Goal: Task Accomplishment & Management: Complete application form

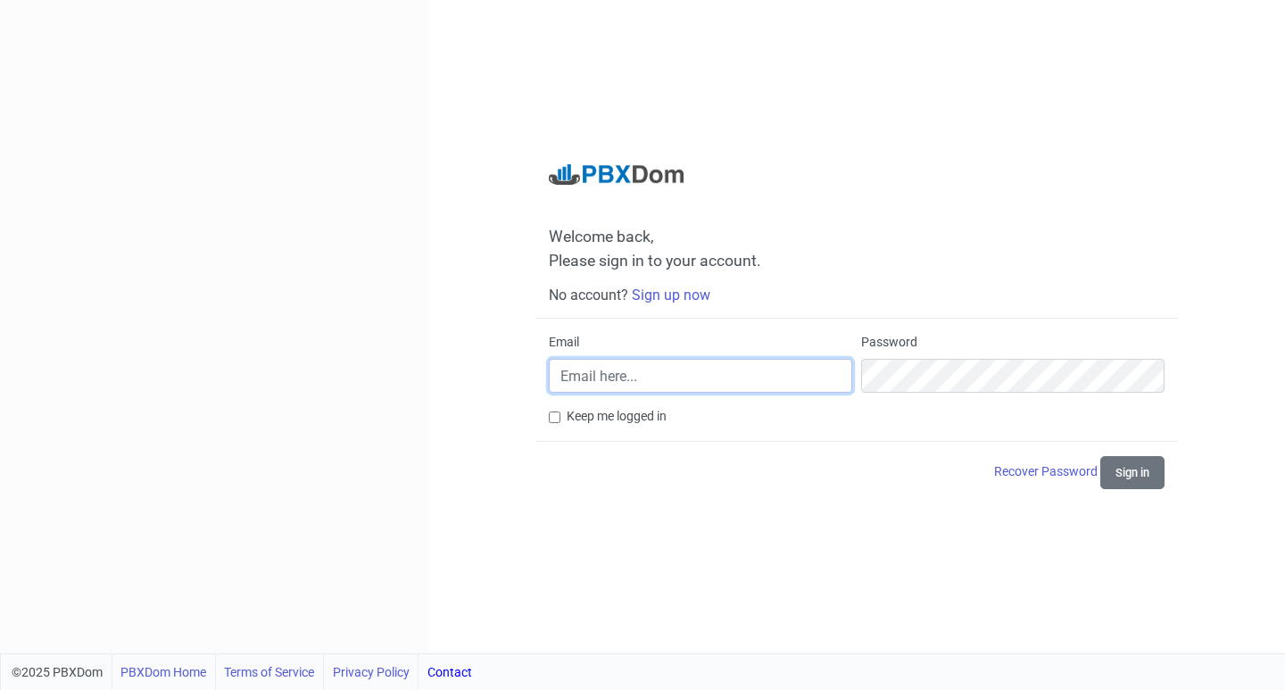
click at [623, 370] on input "Email" at bounding box center [700, 376] width 303 height 34
drag, startPoint x: 341, startPoint y: 379, endPoint x: 318, endPoint y: 378, distance: 23.2
click at [322, 378] on div "Welcome back, Please sign in to your account. No account? Sign up now Email sub…" at bounding box center [642, 326] width 1285 height 653
paste input "[EMAIL_ADDRESS][DOMAIN_NAME]"
type input "[EMAIL_ADDRESS][DOMAIN_NAME]"
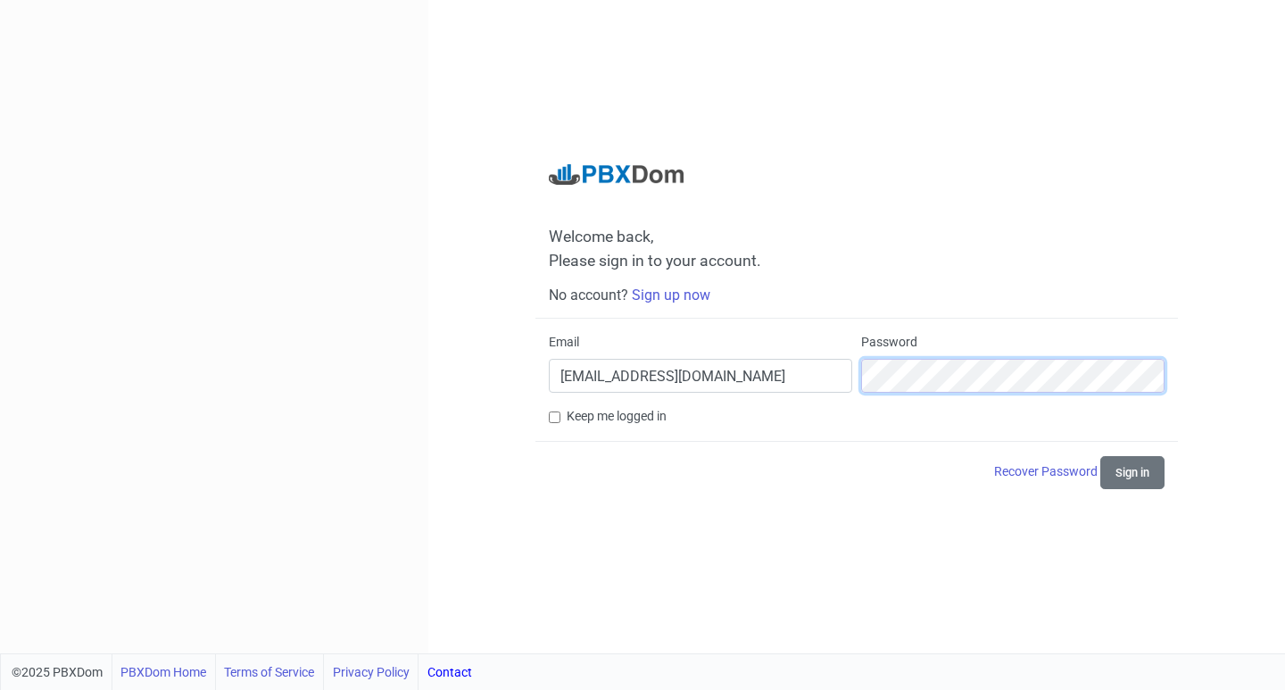
click at [1101, 456] on button "Sign in" at bounding box center [1133, 472] width 64 height 33
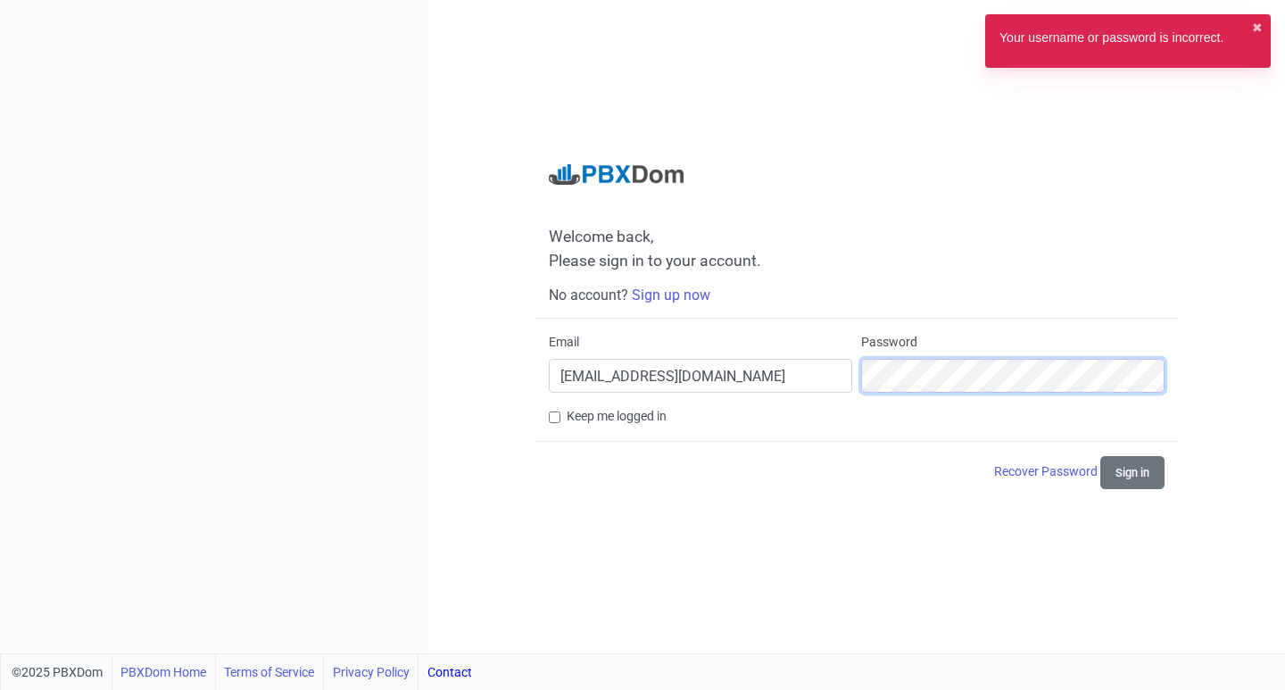
click at [650, 358] on div "Email subscriptions@cuc-ulster.edu.qa Password" at bounding box center [856, 370] width 625 height 74
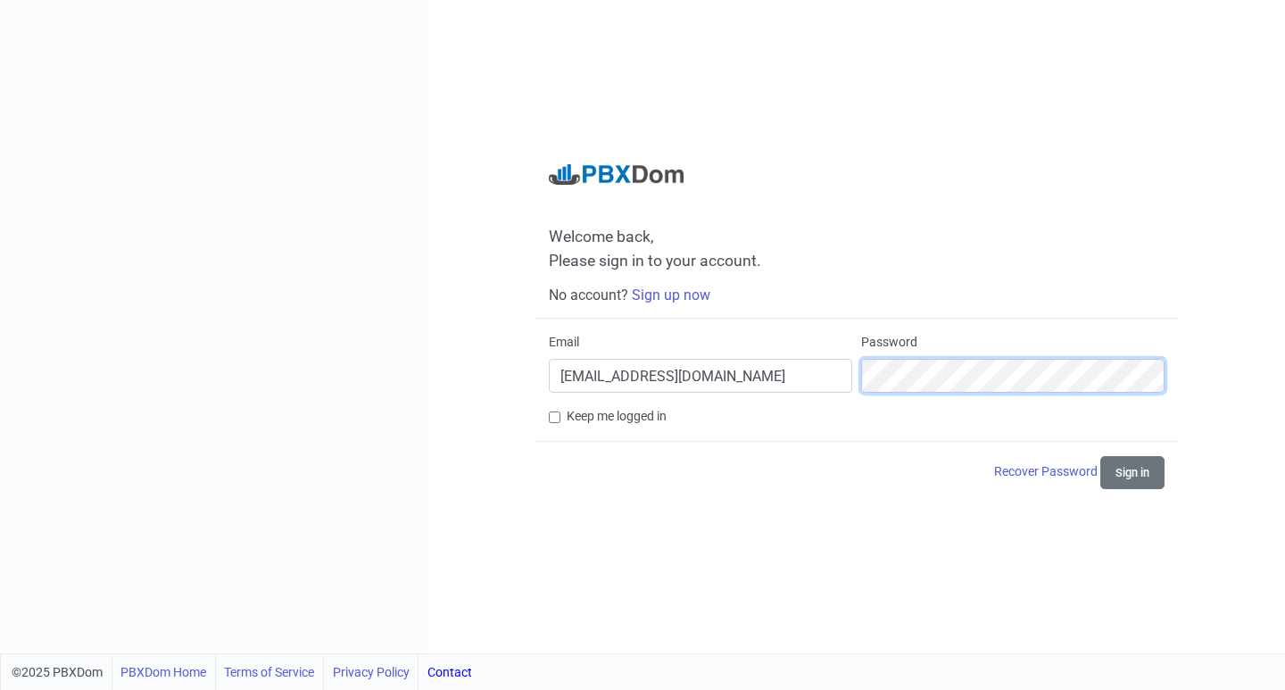
click at [1101, 456] on button "Sign in" at bounding box center [1133, 472] width 64 height 33
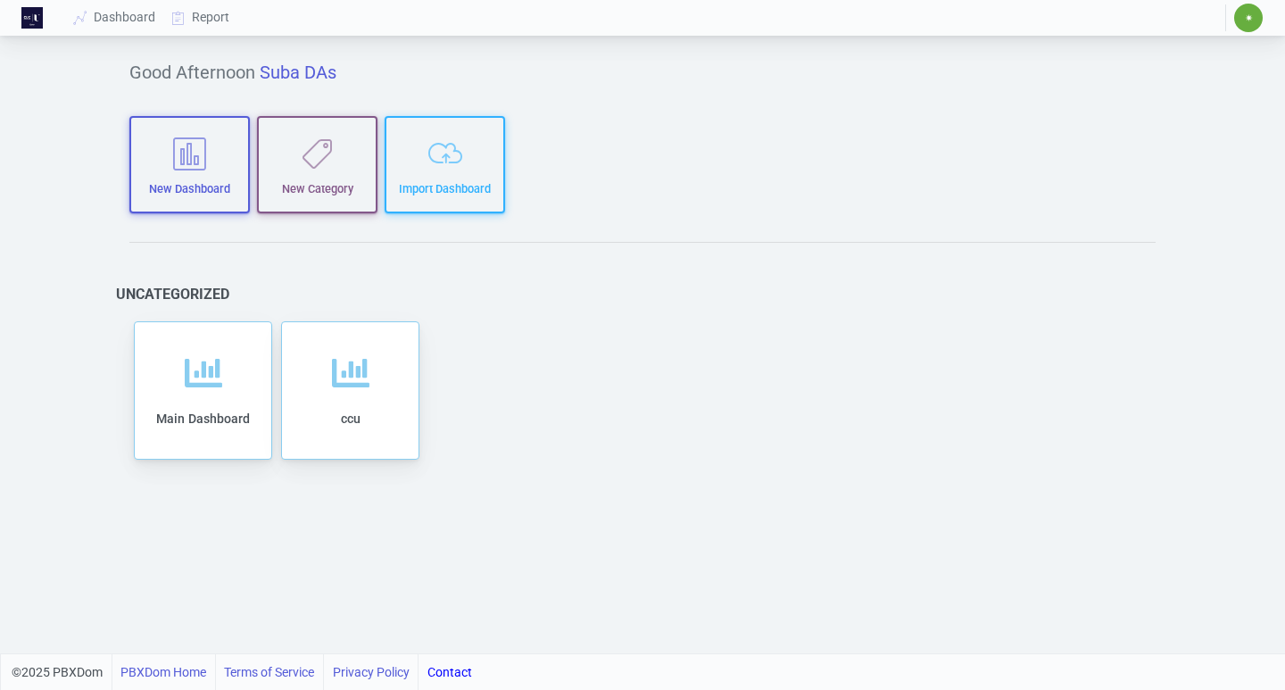
click at [754, 145] on div "Good Afternoon Suba DAs New Dashboard New Category Import Dashboard Uncategoriz…" at bounding box center [643, 346] width 1080 height 613
click at [249, 394] on div "Main Dashboard" at bounding box center [203, 414] width 101 height 91
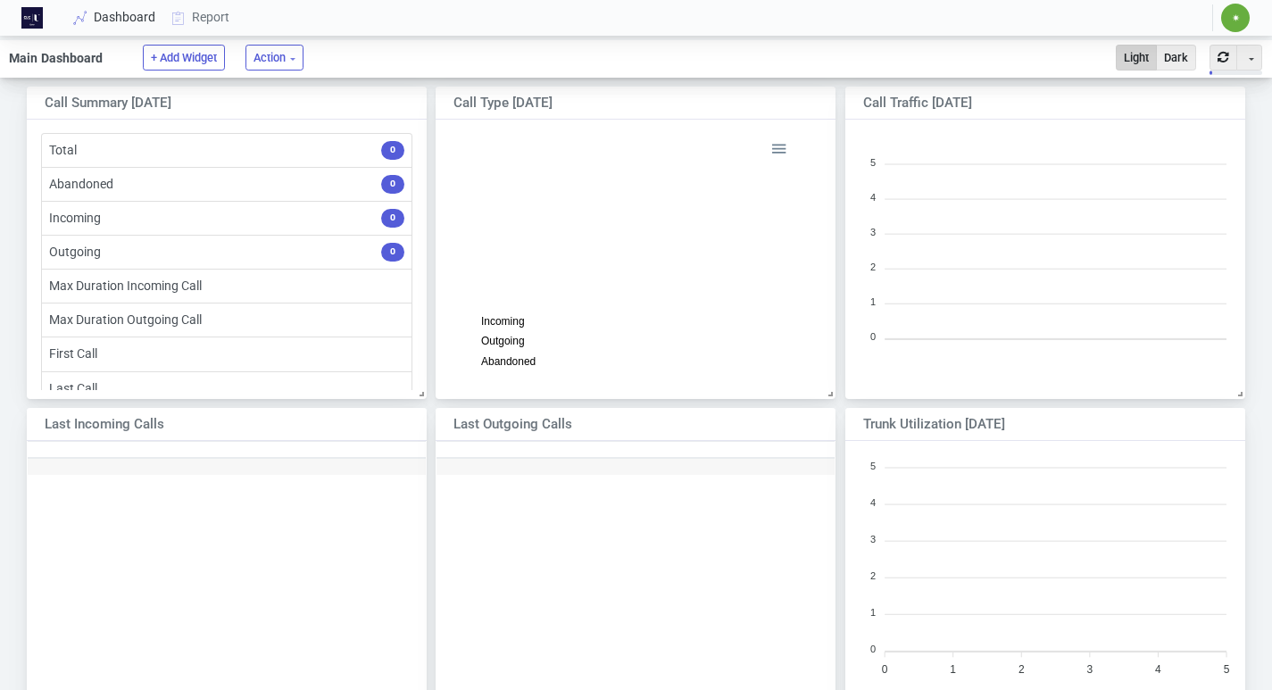
click at [127, 23] on link "Dashboard" at bounding box center [115, 17] width 98 height 33
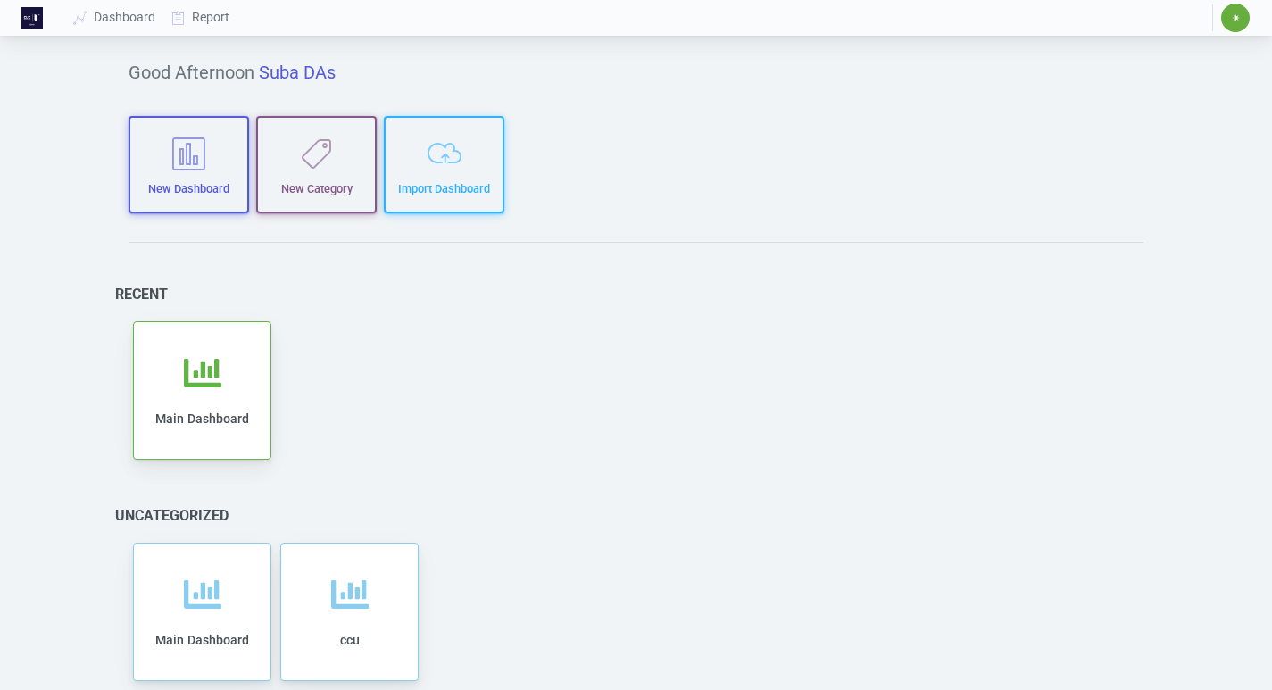
click at [35, 19] on img at bounding box center [31, 17] width 21 height 21
click at [118, 22] on link "Dashboard" at bounding box center [115, 17] width 98 height 33
click at [232, 420] on span "Main Dashboard" at bounding box center [202, 418] width 94 height 14
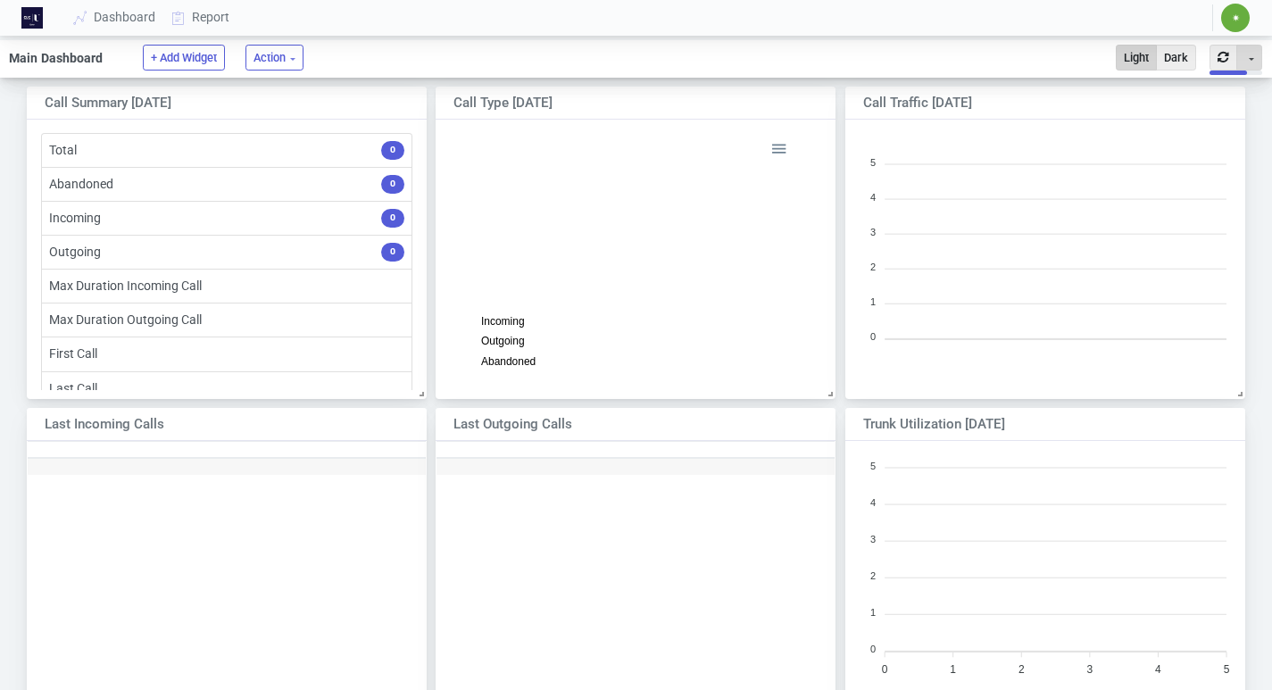
click at [1253, 58] on button "Toggle Dropdown" at bounding box center [1249, 58] width 26 height 26
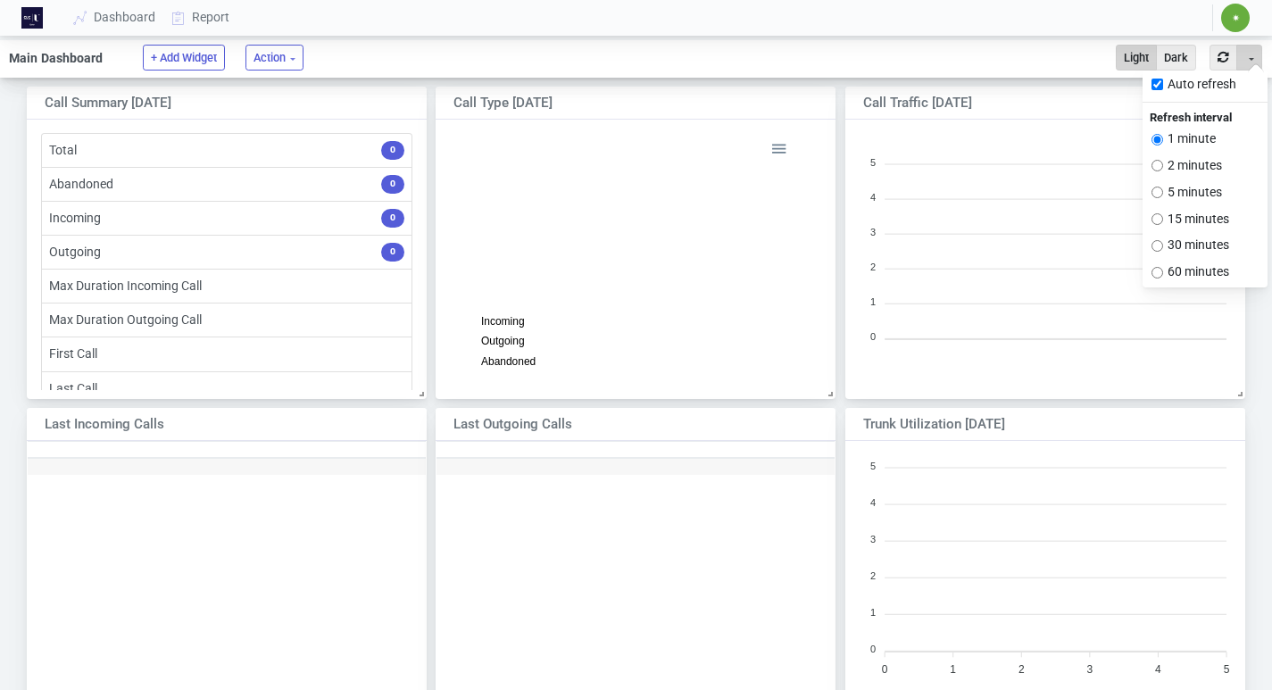
click at [1254, 59] on button "Toggle Dropdown" at bounding box center [1249, 58] width 26 height 26
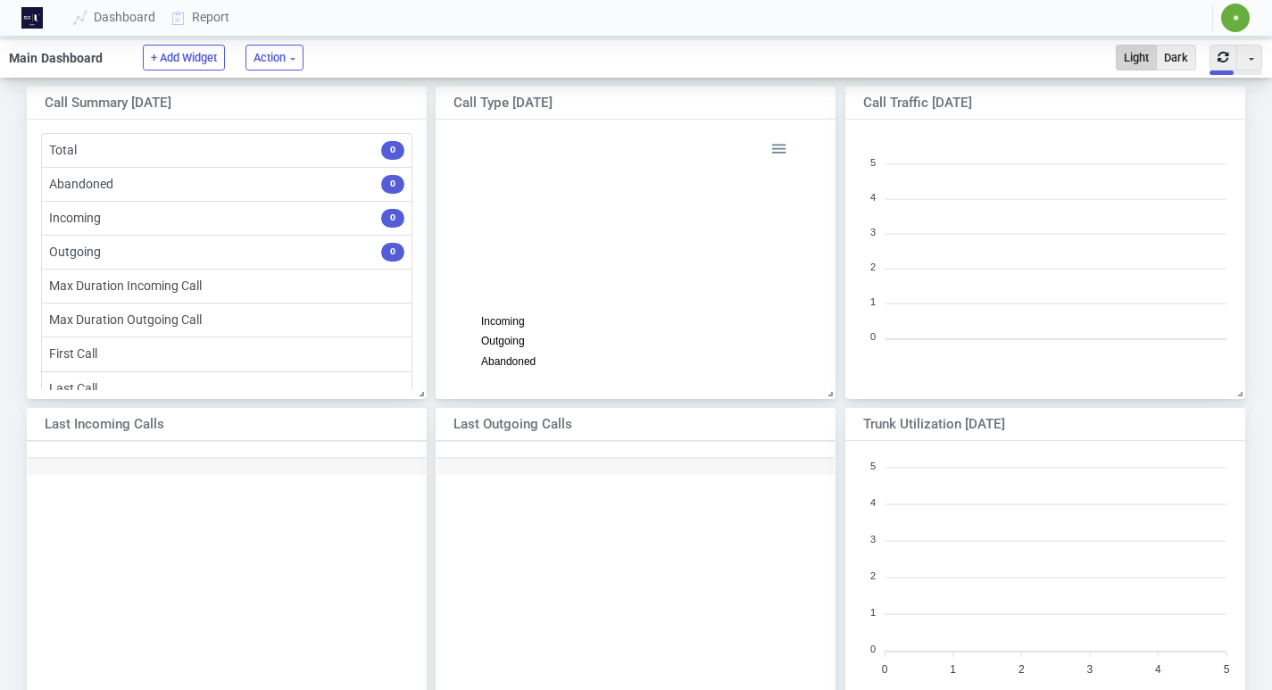
click at [1238, 12] on span "✷" at bounding box center [1235, 18] width 29 height 29
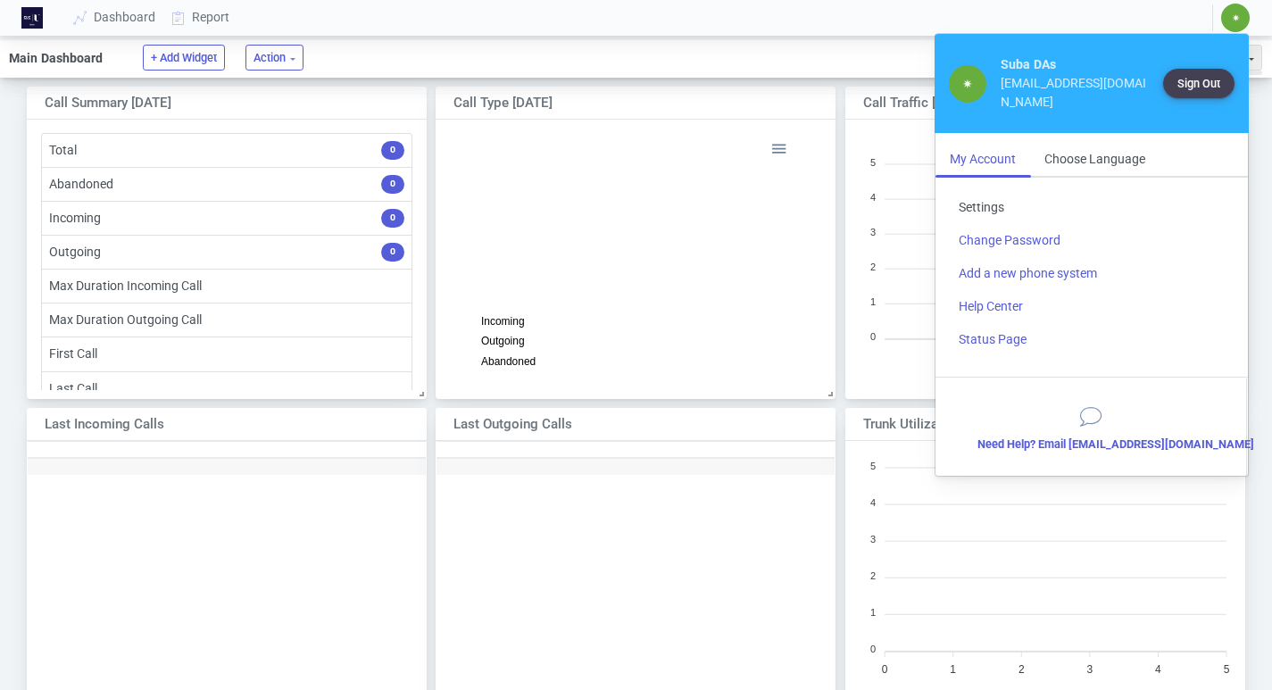
click at [966, 211] on link "Settings" at bounding box center [1091, 207] width 295 height 33
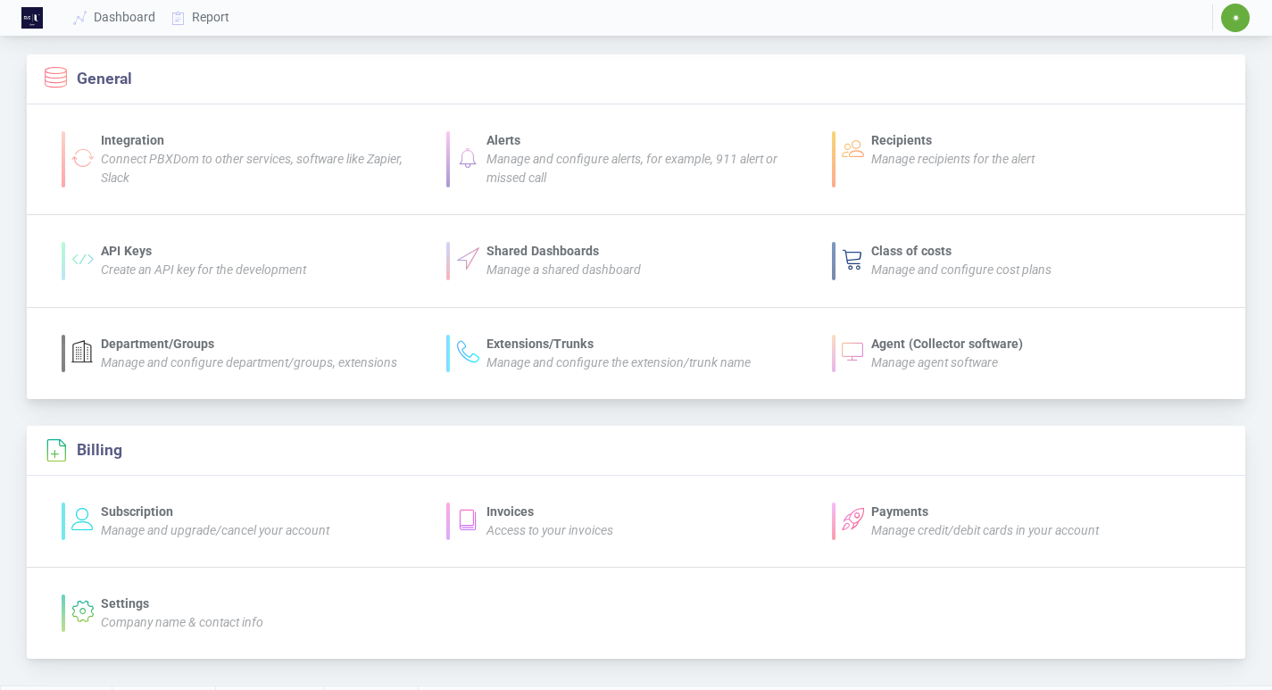
click at [127, 141] on div "Integration" at bounding box center [265, 140] width 329 height 19
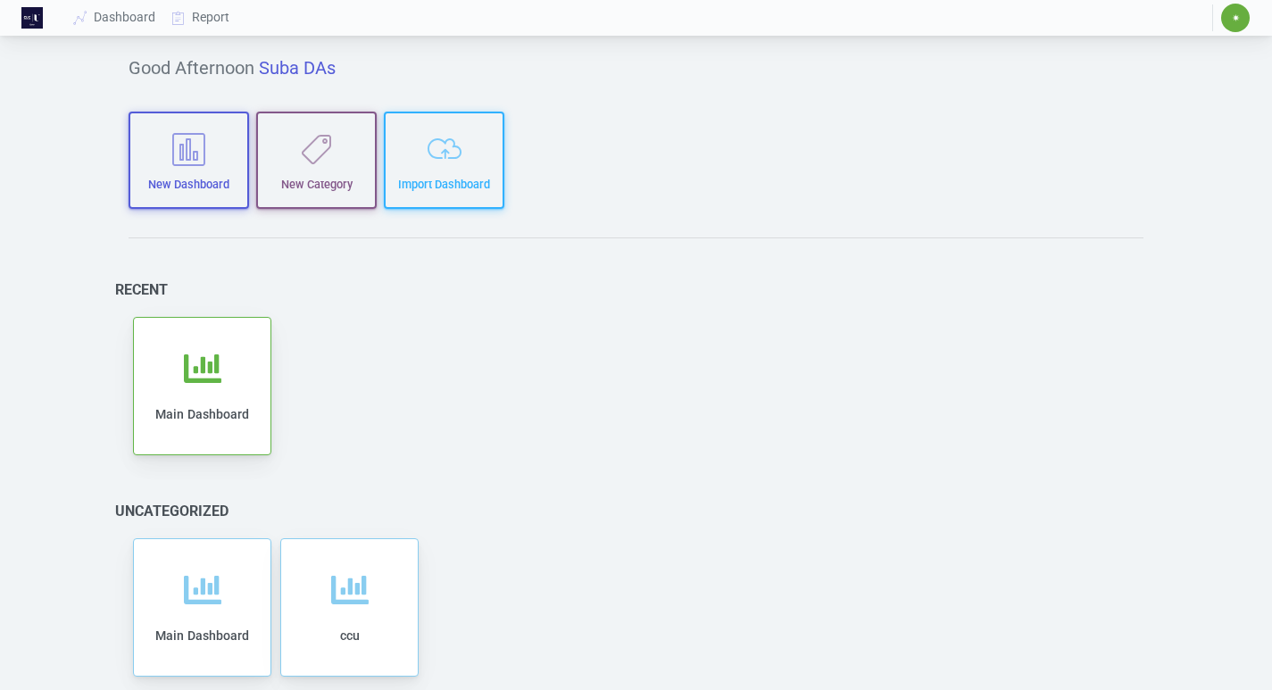
scroll to position [75, 0]
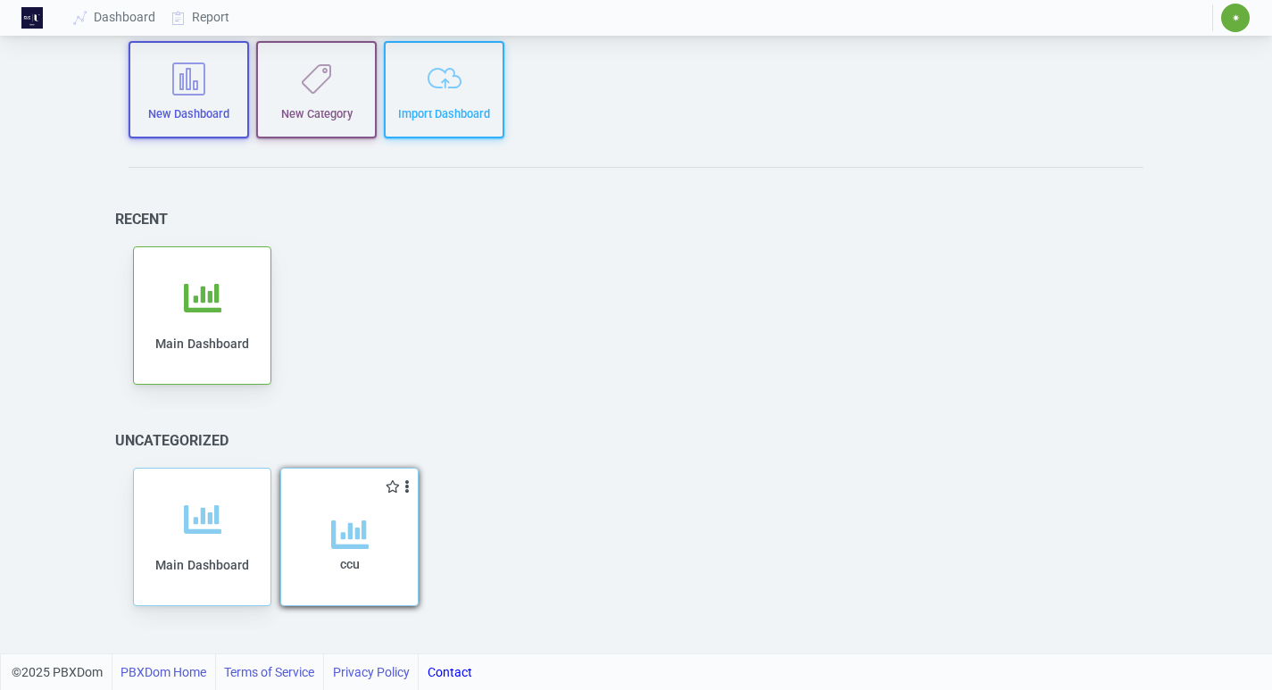
click at [353, 535] on icon at bounding box center [349, 534] width 37 height 37
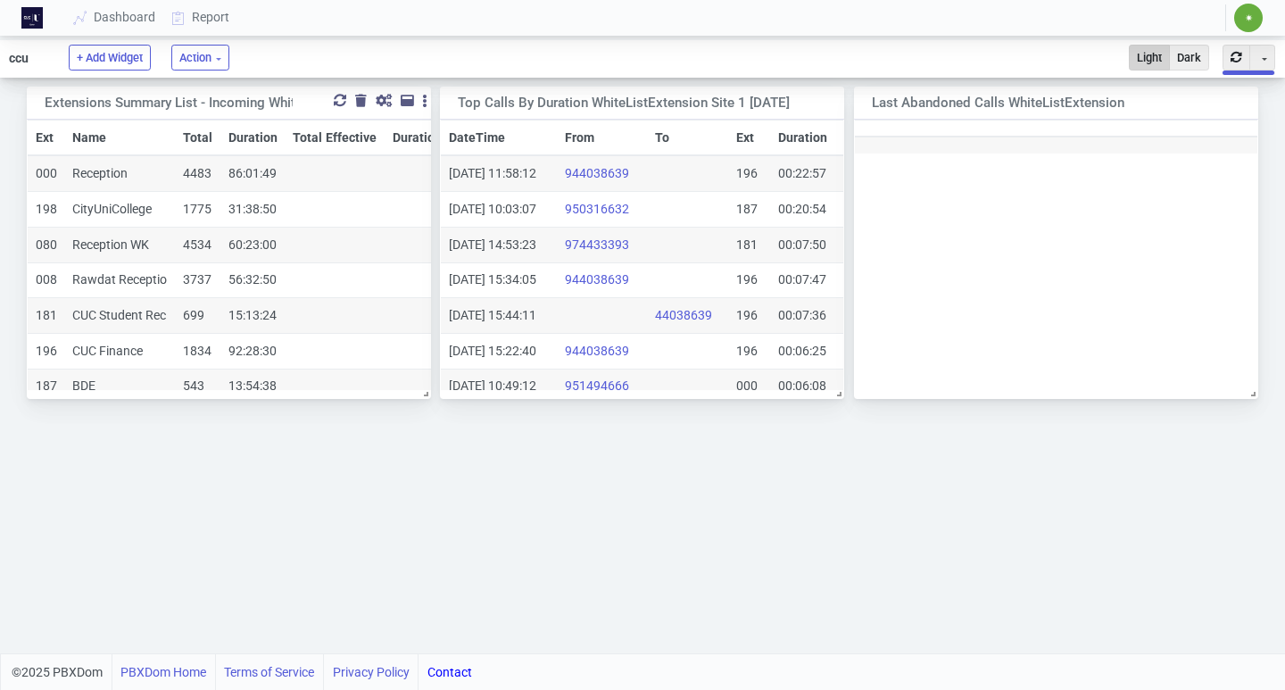
click at [329, 105] on div "Toggle Dropdown Duplicate" at bounding box center [362, 103] width 138 height 22
click at [340, 99] on div at bounding box center [340, 101] width 12 height 12
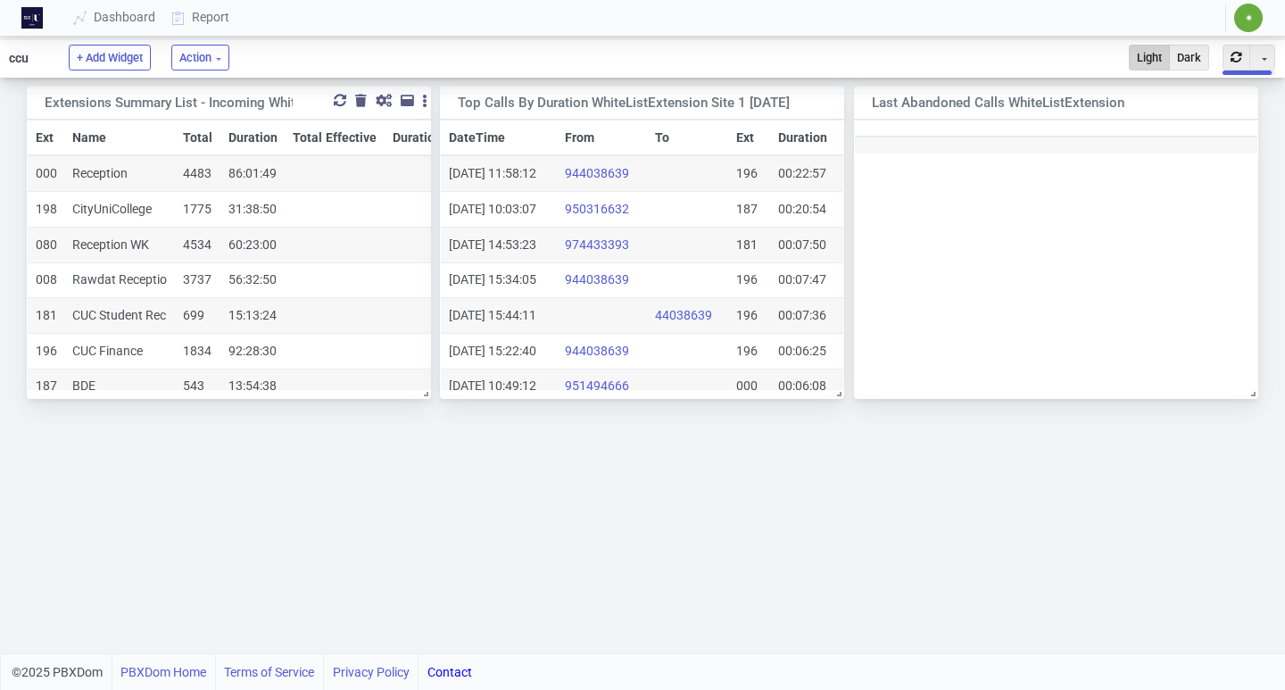
click at [264, 104] on div "Extensions Summary List - Incoming WhiteListExtension Site 1" at bounding box center [211, 103] width 332 height 21
click at [336, 96] on div at bounding box center [340, 101] width 12 height 12
click at [264, 103] on div "Extensions Summary List - Incoming WhiteListExtension Site 1" at bounding box center [211, 103] width 332 height 21
click at [424, 98] on div "Toggle Dropdown" at bounding box center [424, 101] width 4 height 12
click at [187, 59] on button "Action" at bounding box center [200, 58] width 58 height 26
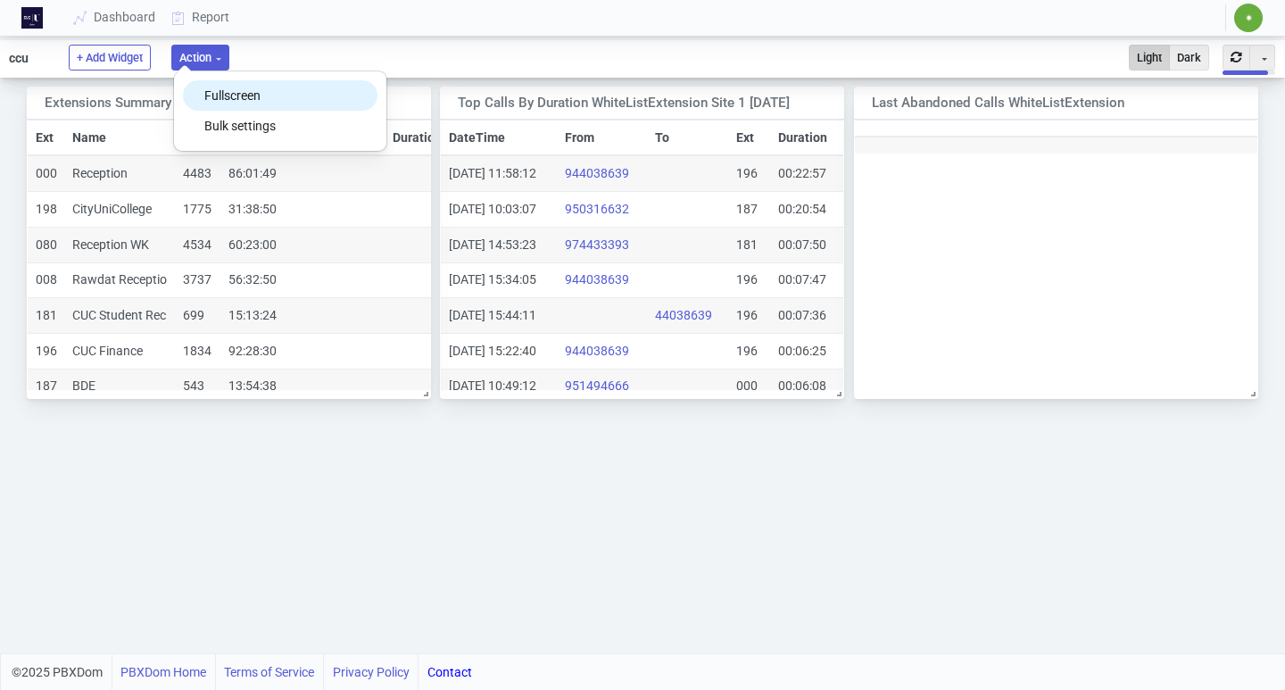
click at [210, 87] on button "Fullscreen" at bounding box center [280, 95] width 194 height 30
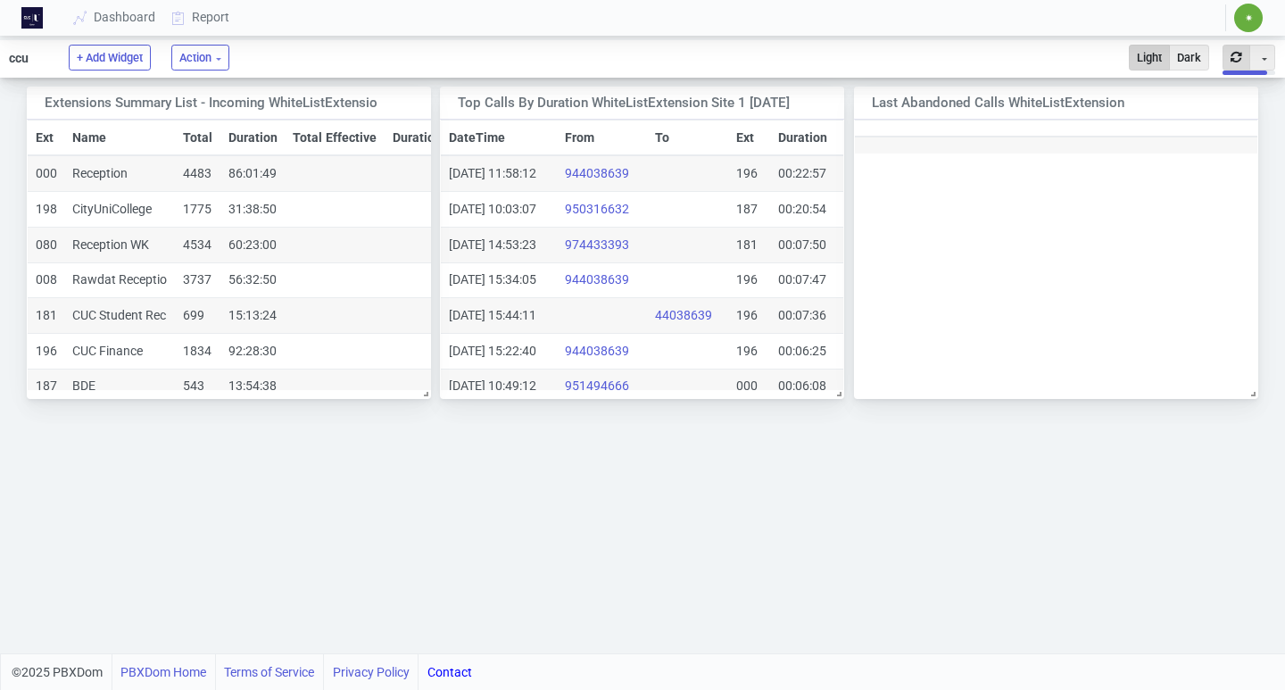
click at [1244, 49] on button "button" at bounding box center [1237, 58] width 28 height 26
click at [1237, 59] on button "button" at bounding box center [1237, 58] width 28 height 26
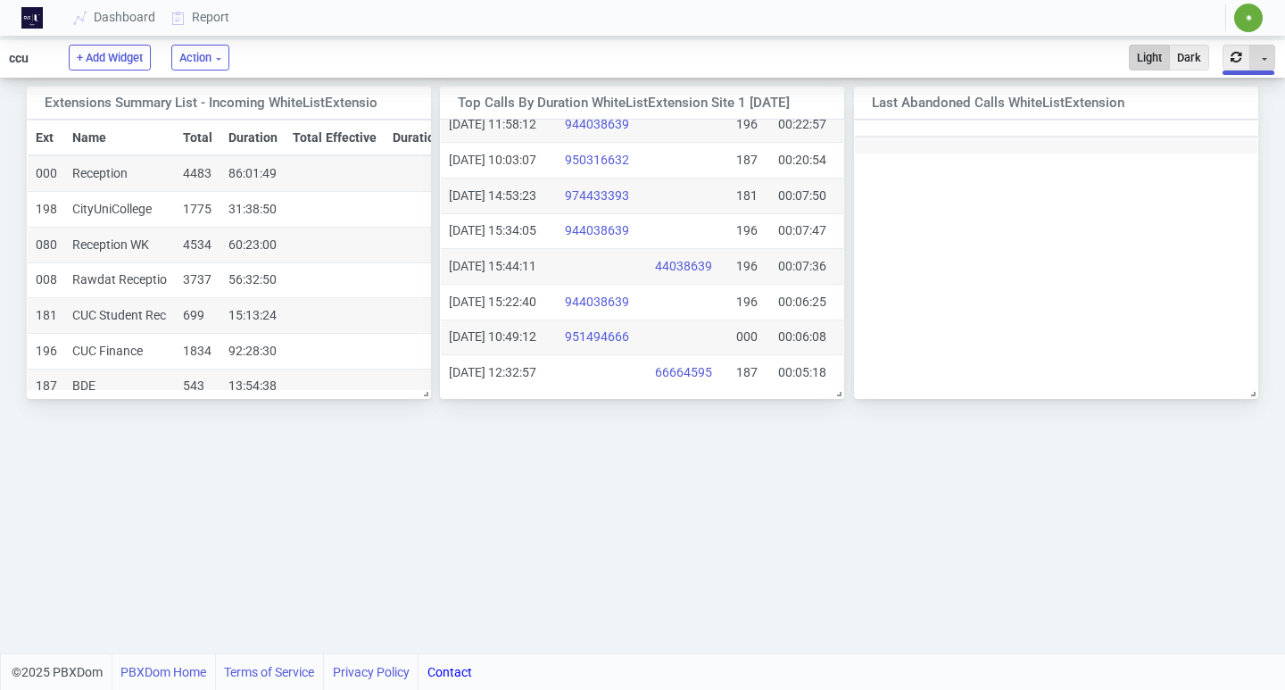
click at [1271, 63] on button "Toggle Dropdown" at bounding box center [1263, 58] width 26 height 26
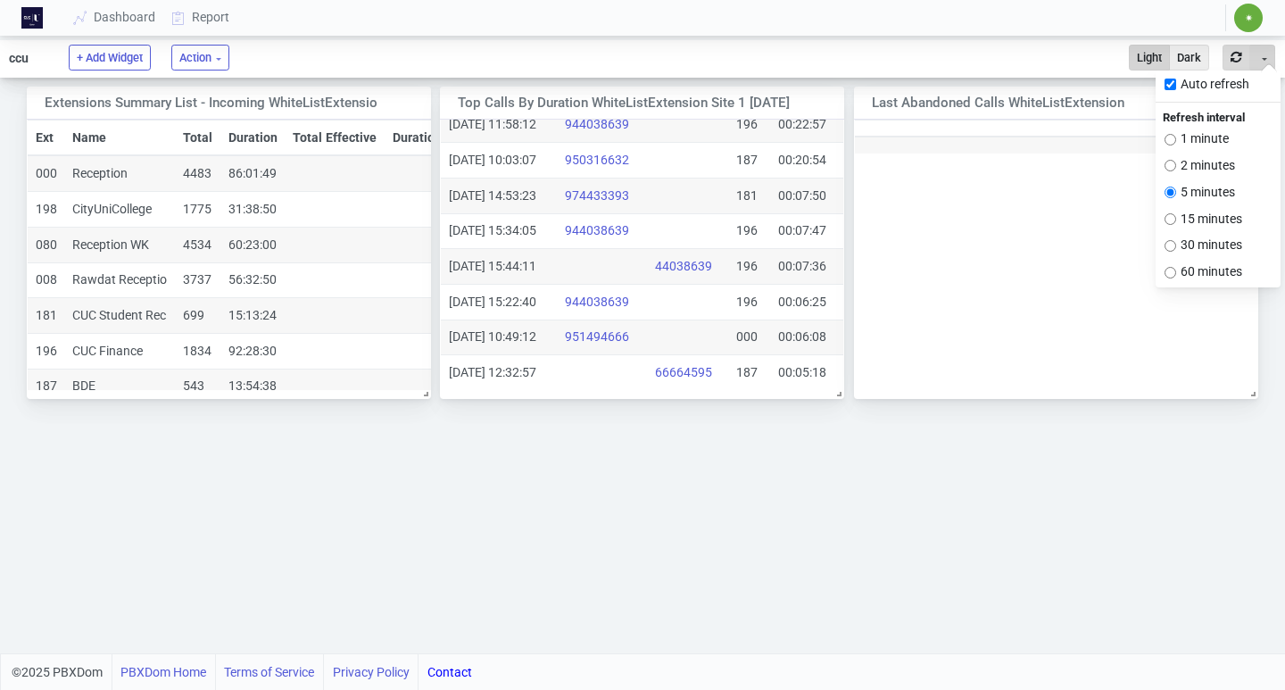
click at [1234, 54] on button "button" at bounding box center [1237, 58] width 28 height 26
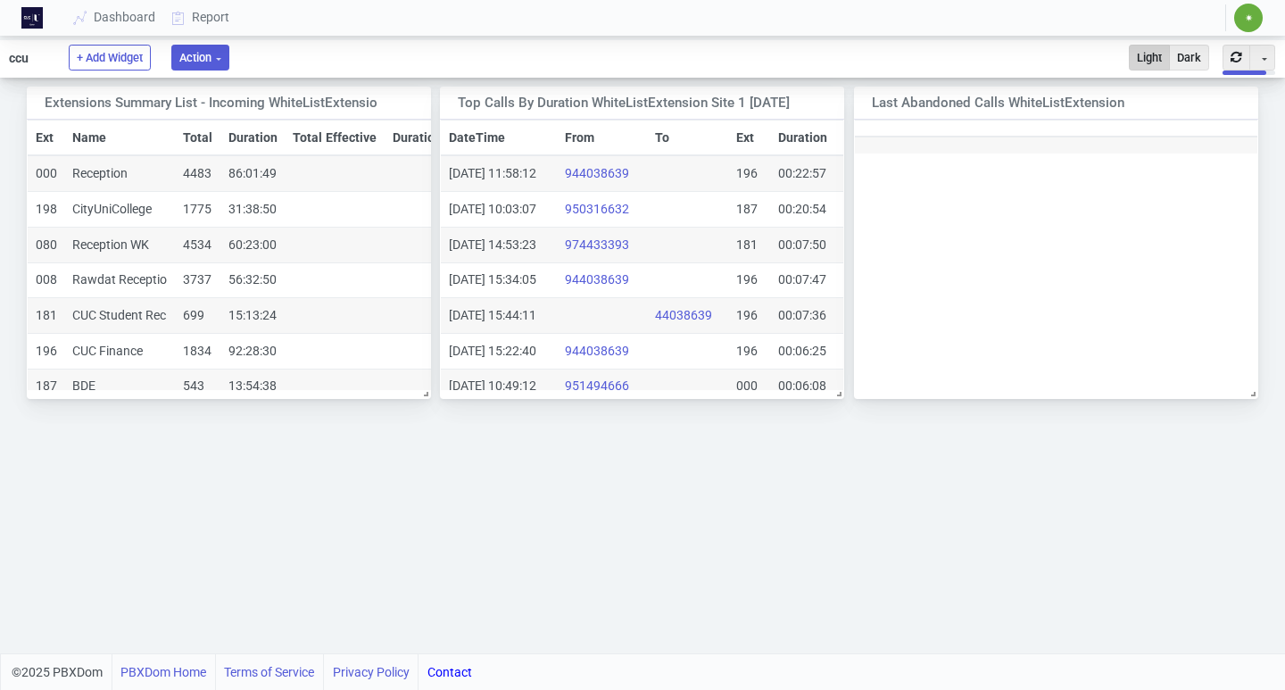
click at [193, 66] on button "Action" at bounding box center [200, 58] width 58 height 26
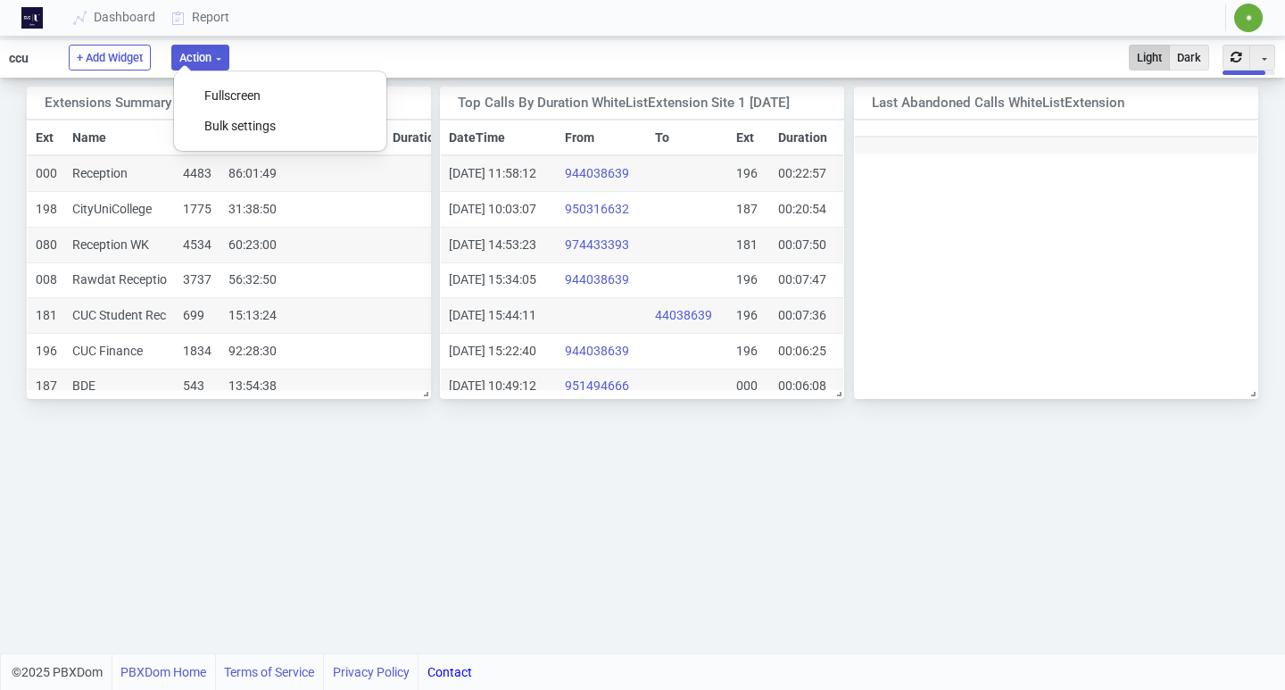
click at [425, 59] on ul "ccu + Add Widget Action Fullscreen Bulk settings Light Dark Toggle Dropdown Aut…" at bounding box center [642, 58] width 1285 height 37
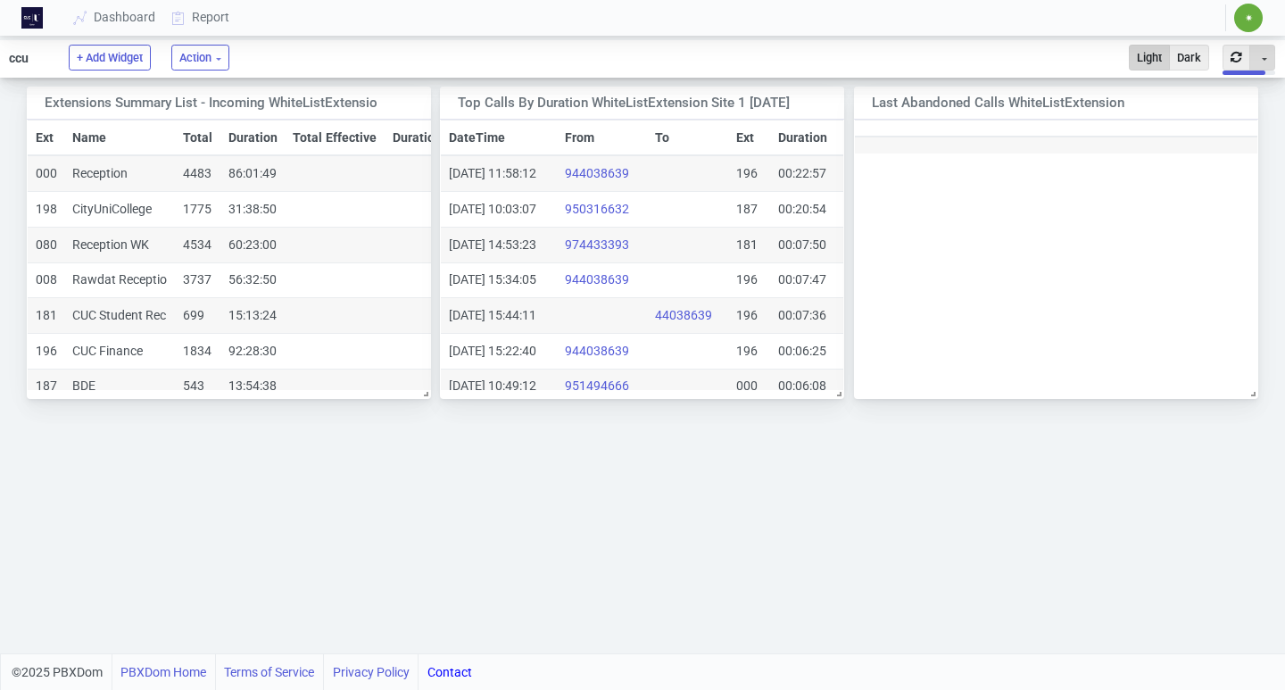
click at [1262, 64] on button "Toggle Dropdown" at bounding box center [1263, 58] width 26 height 26
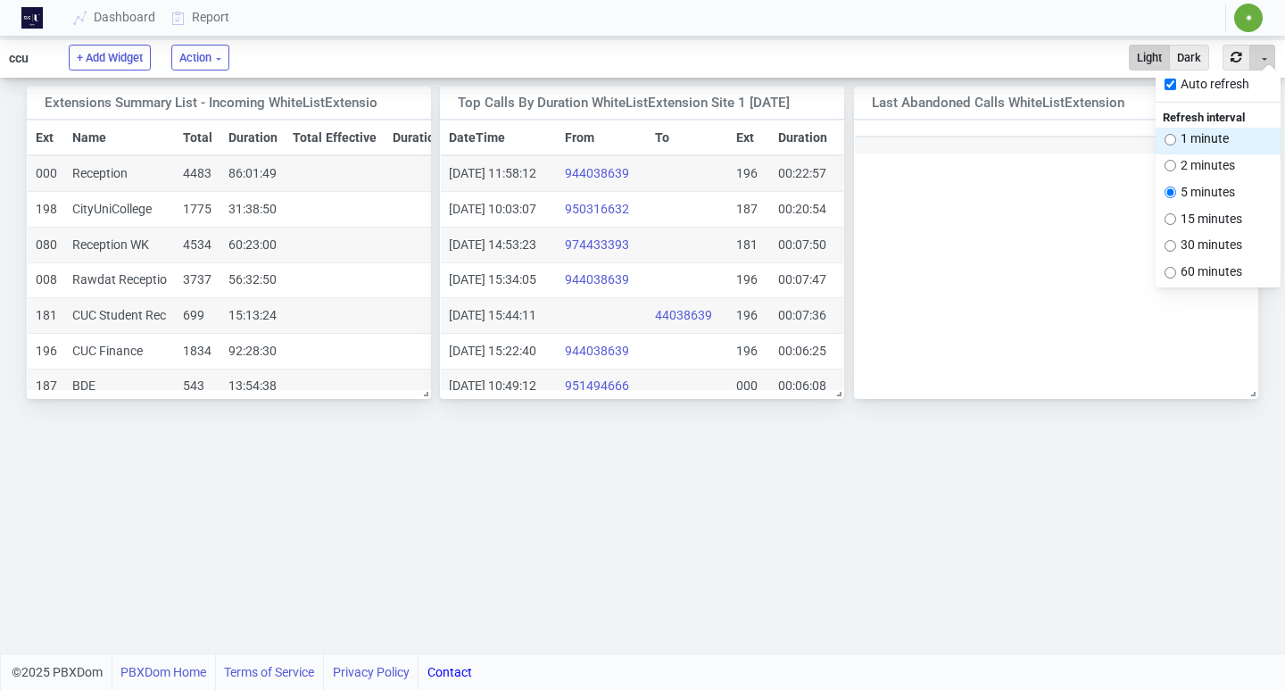
click at [1174, 142] on input "radio" at bounding box center [1171, 140] width 12 height 12
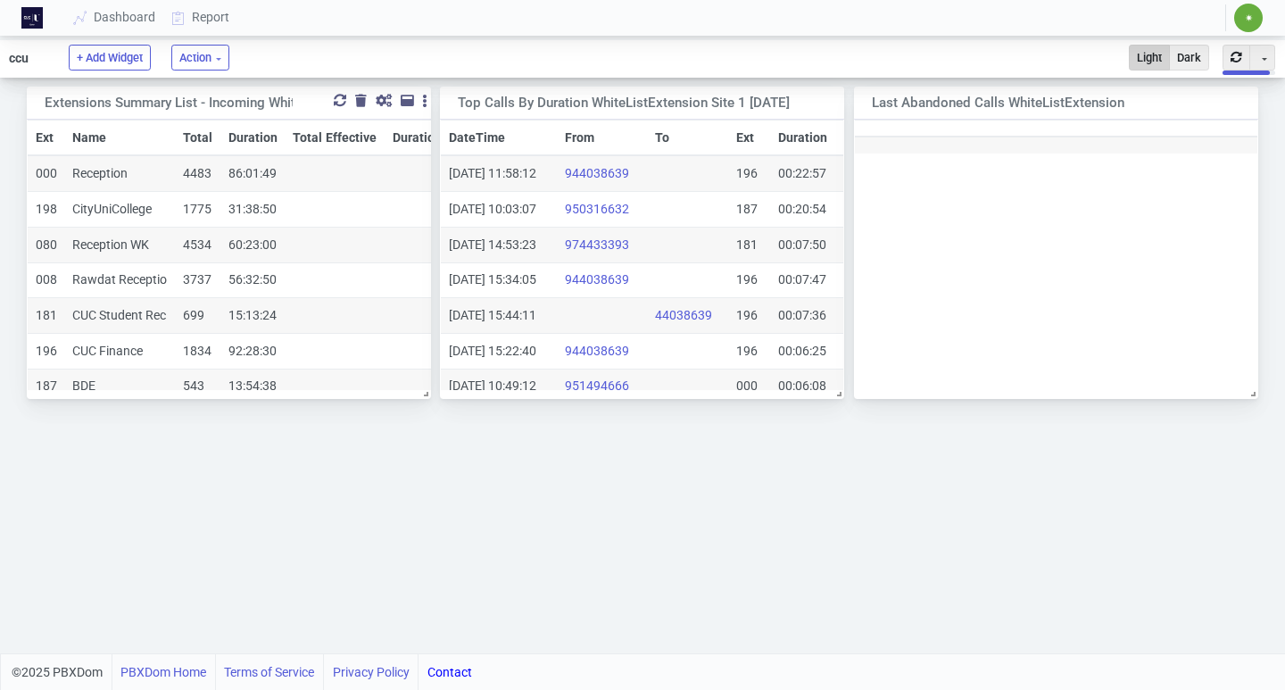
click at [383, 104] on div at bounding box center [384, 101] width 16 height 12
select select "2"
select select "1"
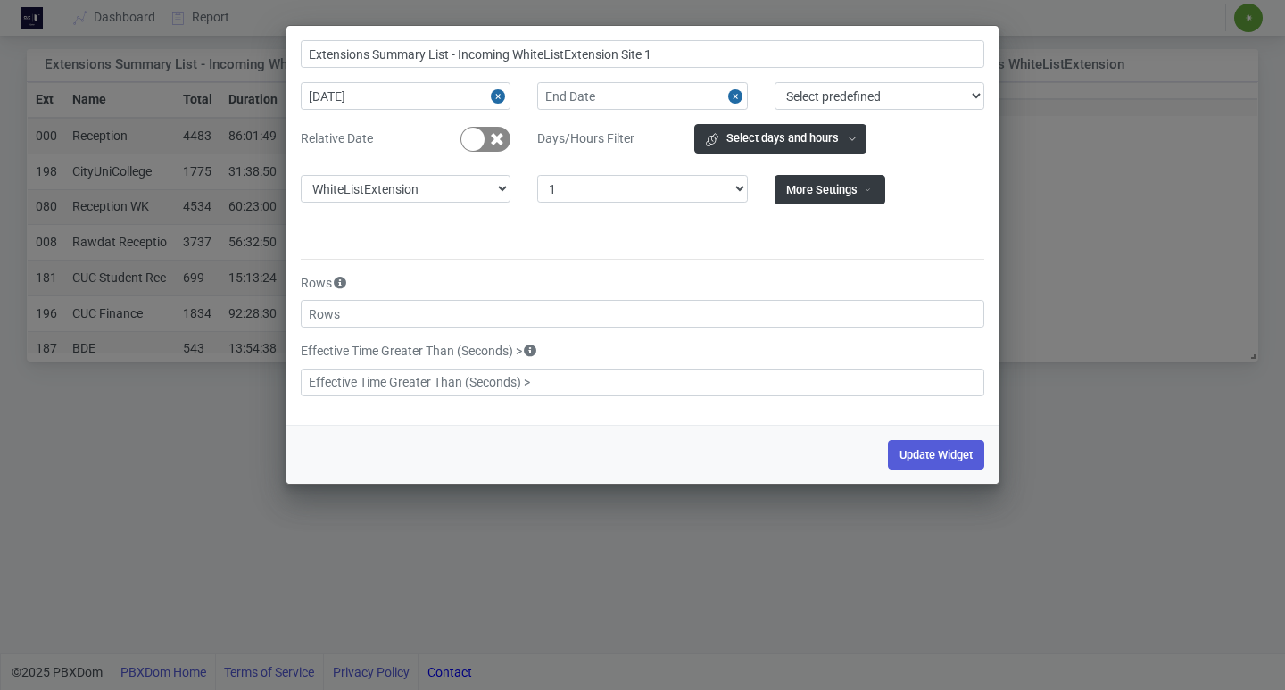
click at [1186, 287] on div "Extensions Summary List - Incoming WhiteListExtension Site 1 2024-01-22 Select …" at bounding box center [642, 345] width 1285 height 690
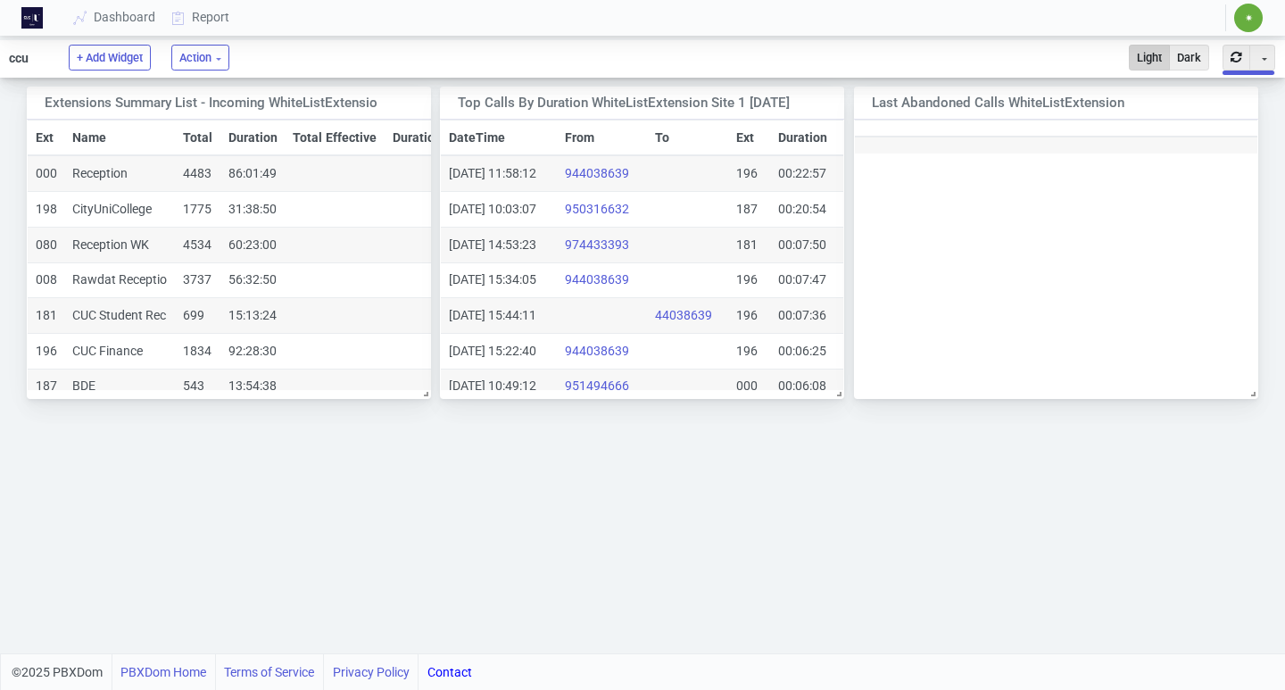
click at [1248, 27] on span "✷" at bounding box center [1248, 18] width 29 height 29
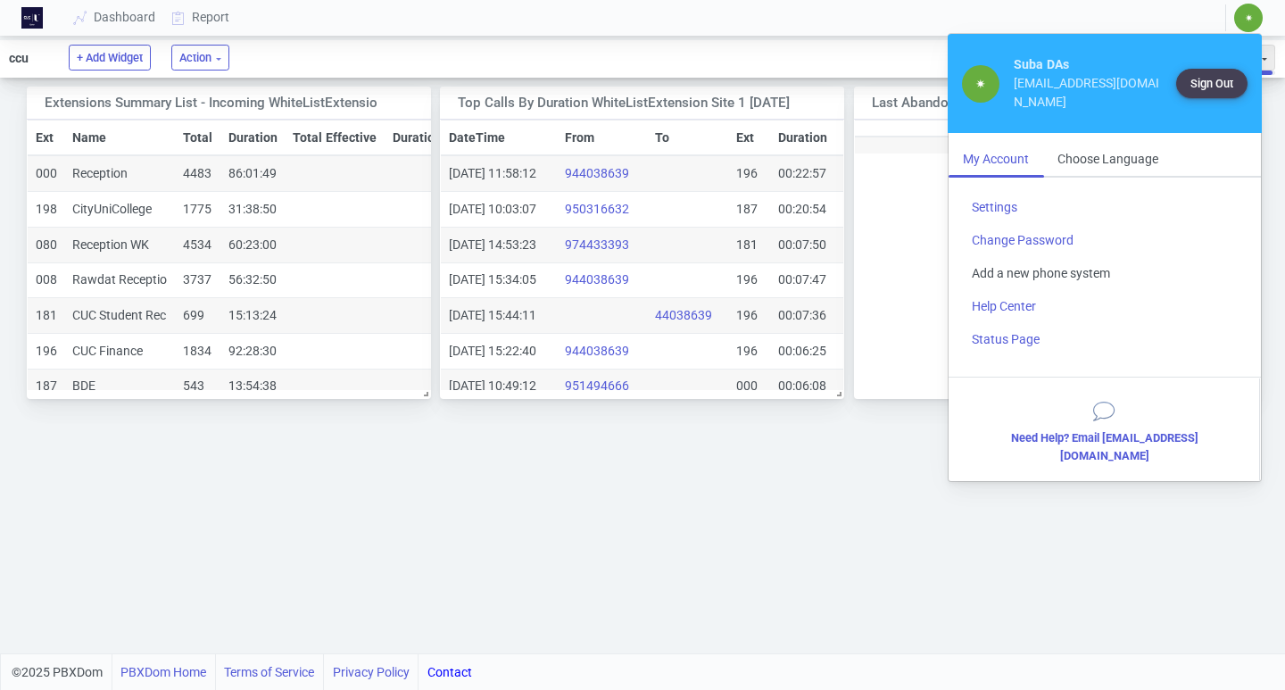
click at [1047, 278] on link "Add a new phone system" at bounding box center [1105, 273] width 295 height 33
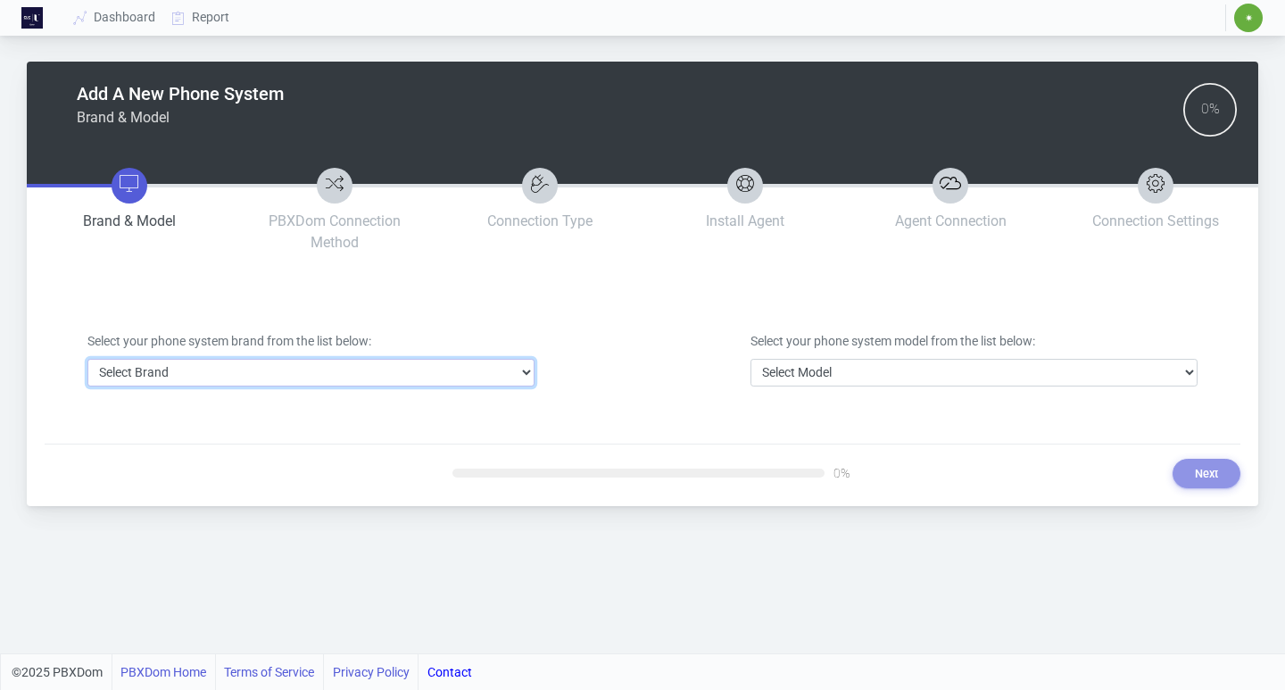
click at [505, 370] on select "Select Brand 3CX Avaya Cisco FreePBX/Asterisk Mitel Panasonic Yeastar" at bounding box center [310, 373] width 447 height 28
select select "3"
click at [87, 359] on select "Select Brand 3CX Avaya Cisco FreePBX/Asterisk Mitel Panasonic Yeastar" at bounding box center [310, 373] width 447 height 28
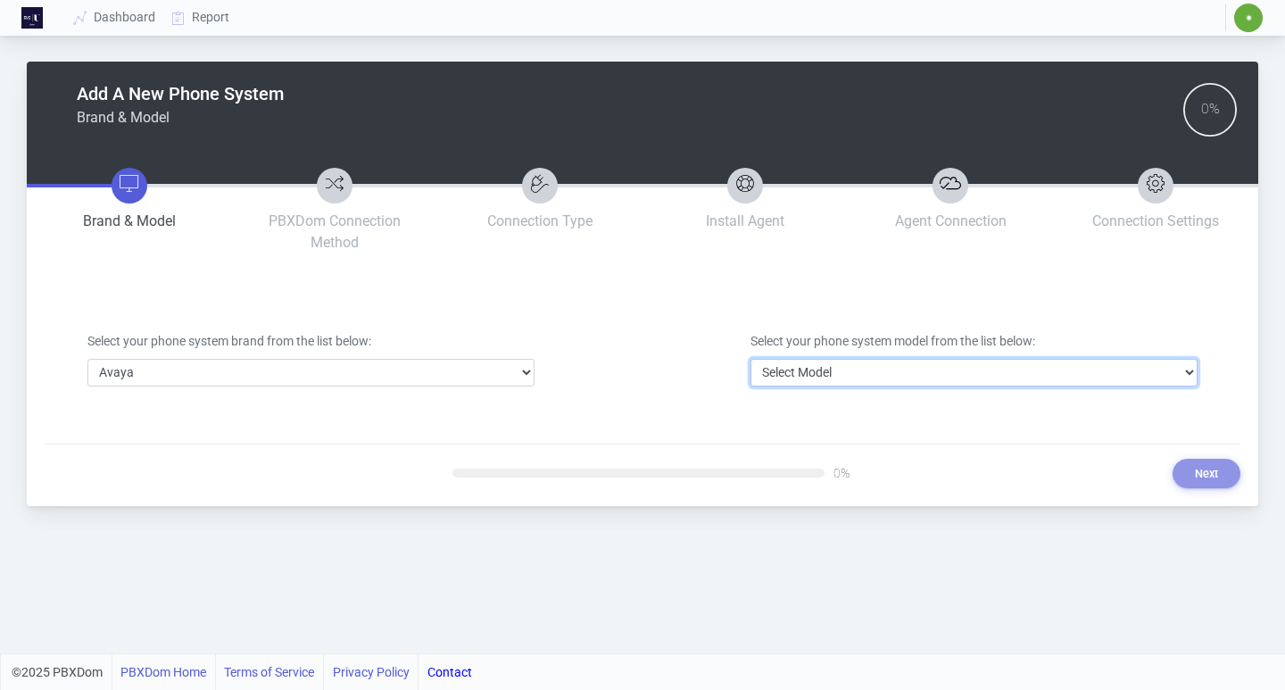
click at [893, 370] on select "Select Model Avaya Aura Communication Manager Avaya IP Office 500/Server Edition" at bounding box center [974, 373] width 447 height 28
select select "40"
click at [751, 359] on select "Select Model Avaya Aura Communication Manager Avaya IP Office 500/Server Edition" at bounding box center [974, 373] width 447 height 28
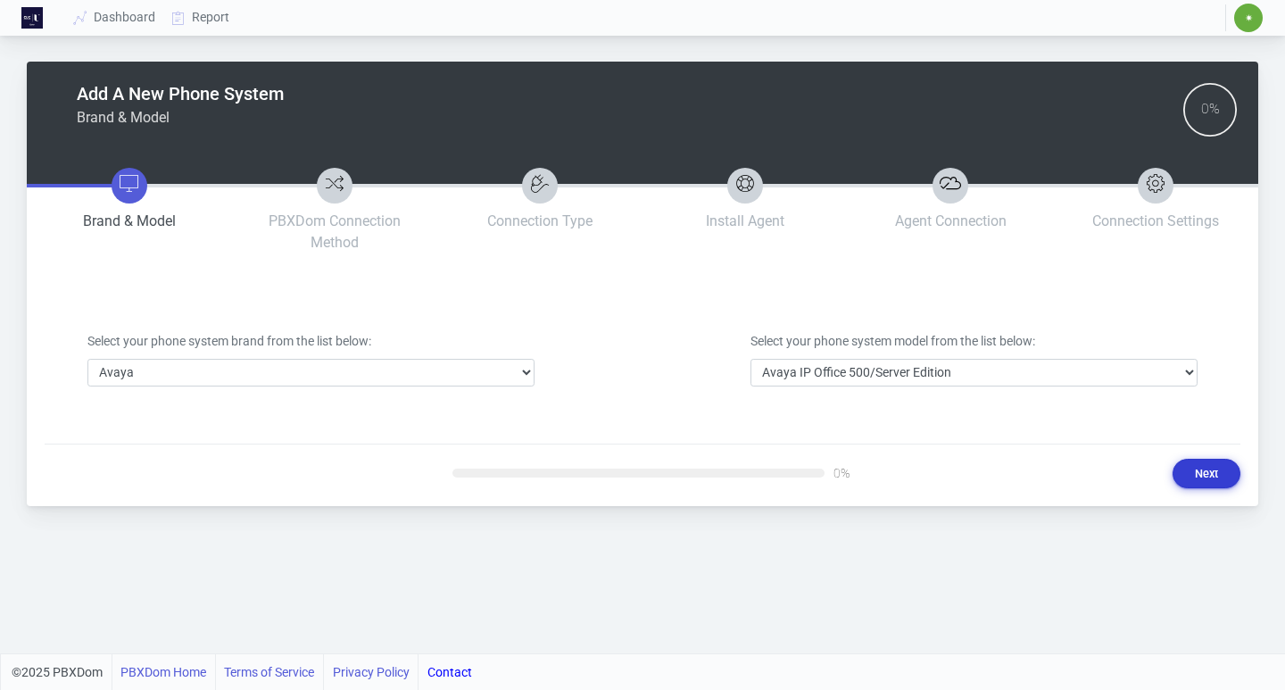
click at [1193, 476] on button "Next" at bounding box center [1207, 473] width 68 height 29
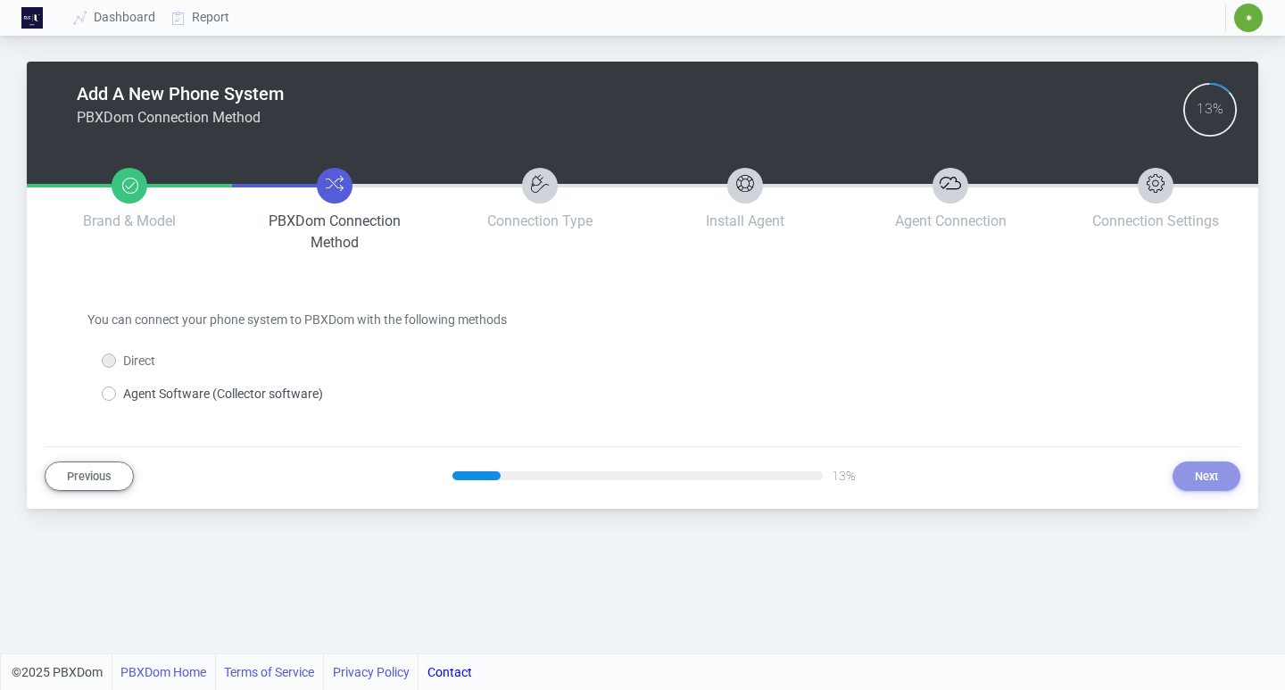
click at [160, 395] on label "Agent Software (Collector software)" at bounding box center [223, 394] width 200 height 19
click at [135, 395] on input "Agent Software (Collector software)" at bounding box center [129, 391] width 12 height 12
radio input "true"
click at [130, 360] on label "Direct" at bounding box center [139, 361] width 32 height 19
click at [123, 365] on label "Direct" at bounding box center [139, 361] width 32 height 19
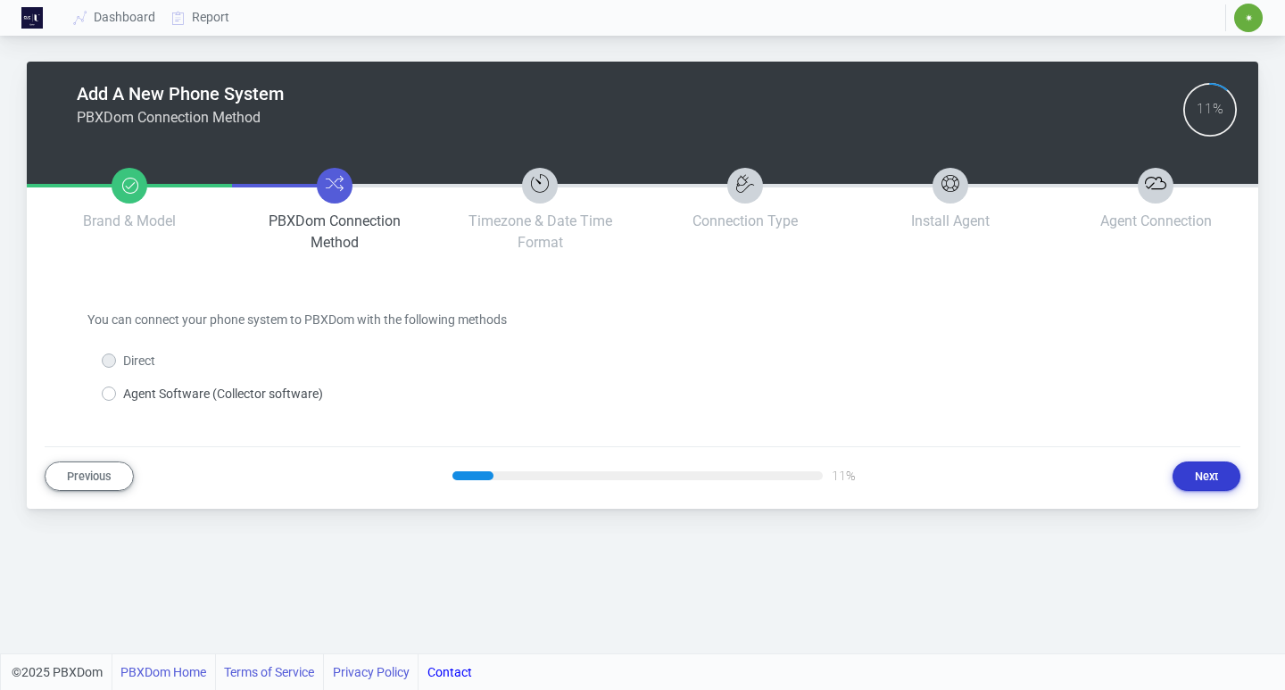
click at [1220, 479] on button "Next" at bounding box center [1207, 475] width 68 height 29
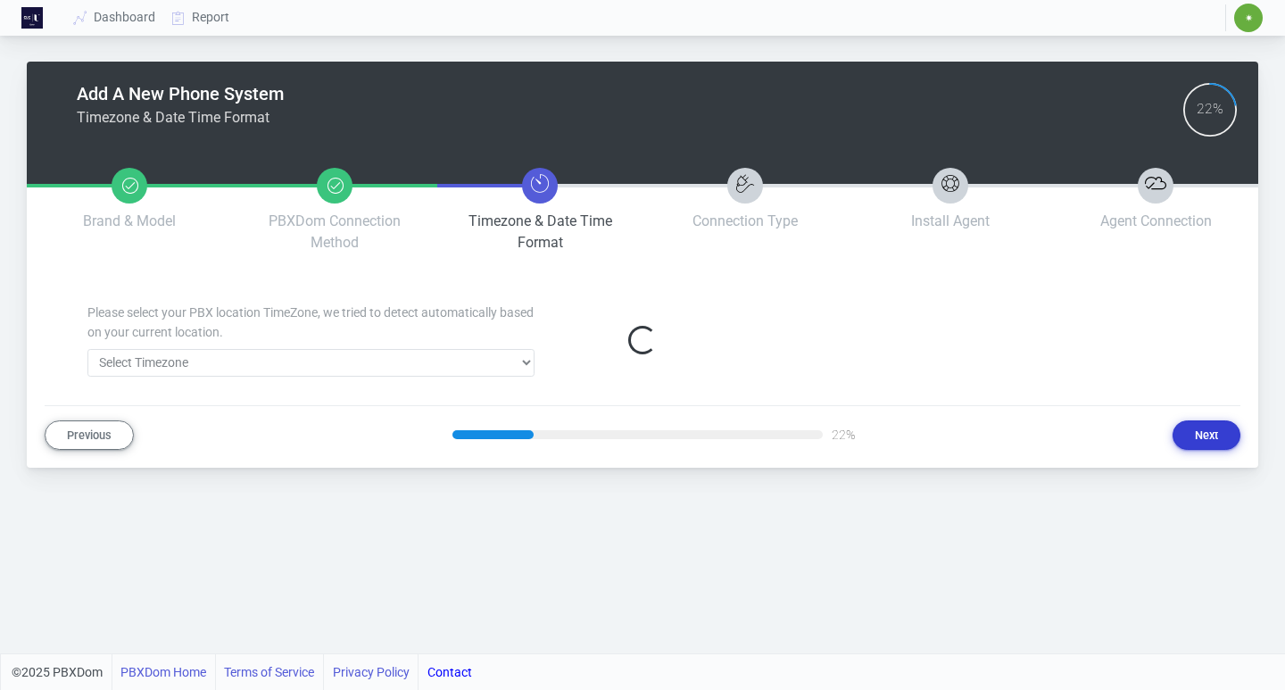
select select "304"
click at [1219, 440] on button "Next" at bounding box center [1207, 434] width 68 height 29
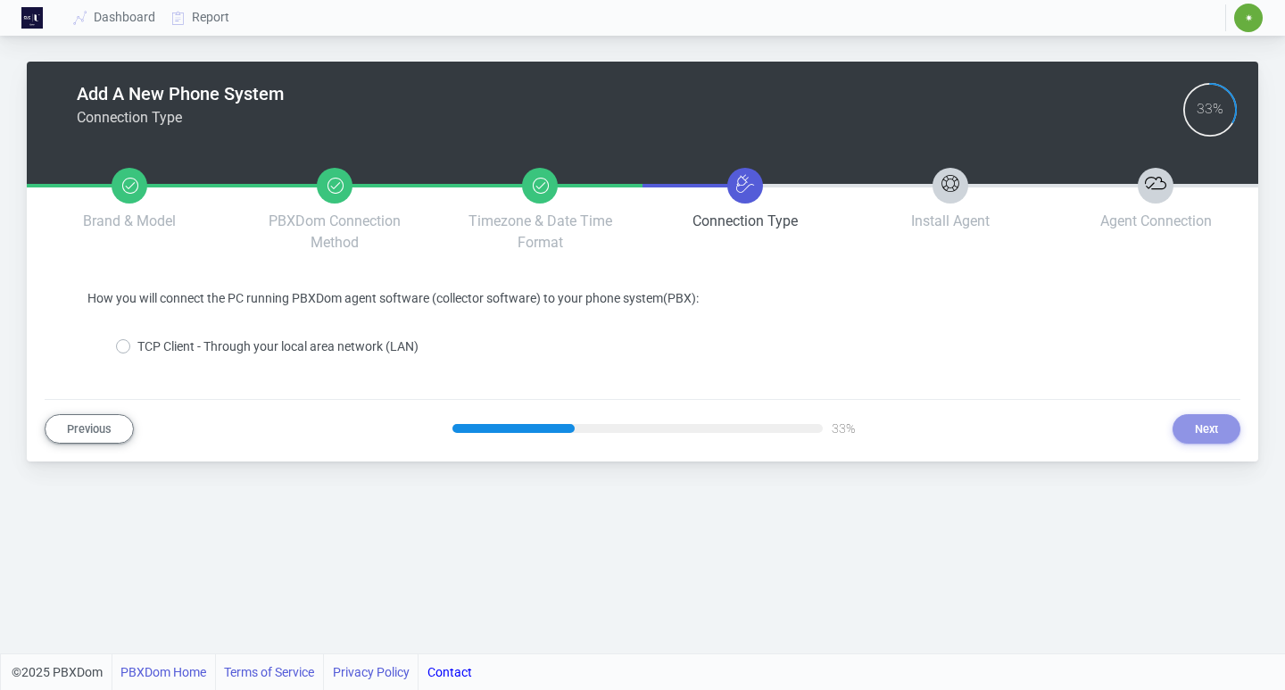
click at [319, 342] on label "TCP Client - Through your local area network (LAN)" at bounding box center [277, 346] width 281 height 19
click at [149, 342] on input "TCP Client - Through your local area network (LAN)" at bounding box center [143, 343] width 12 height 12
radio input "true"
click at [1216, 419] on button "Next" at bounding box center [1207, 428] width 68 height 29
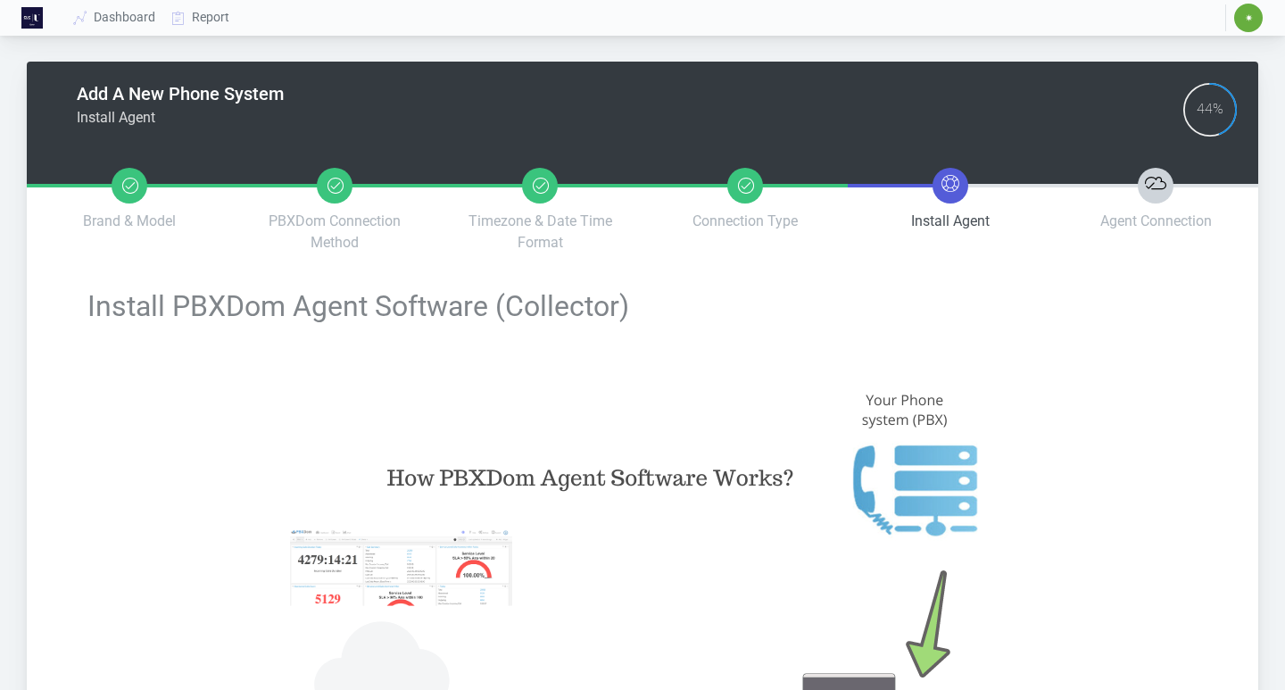
type input "a242261ffa9fefdbf37590dbf1a91583b25772b6746175cc1f17e61e891f5180"
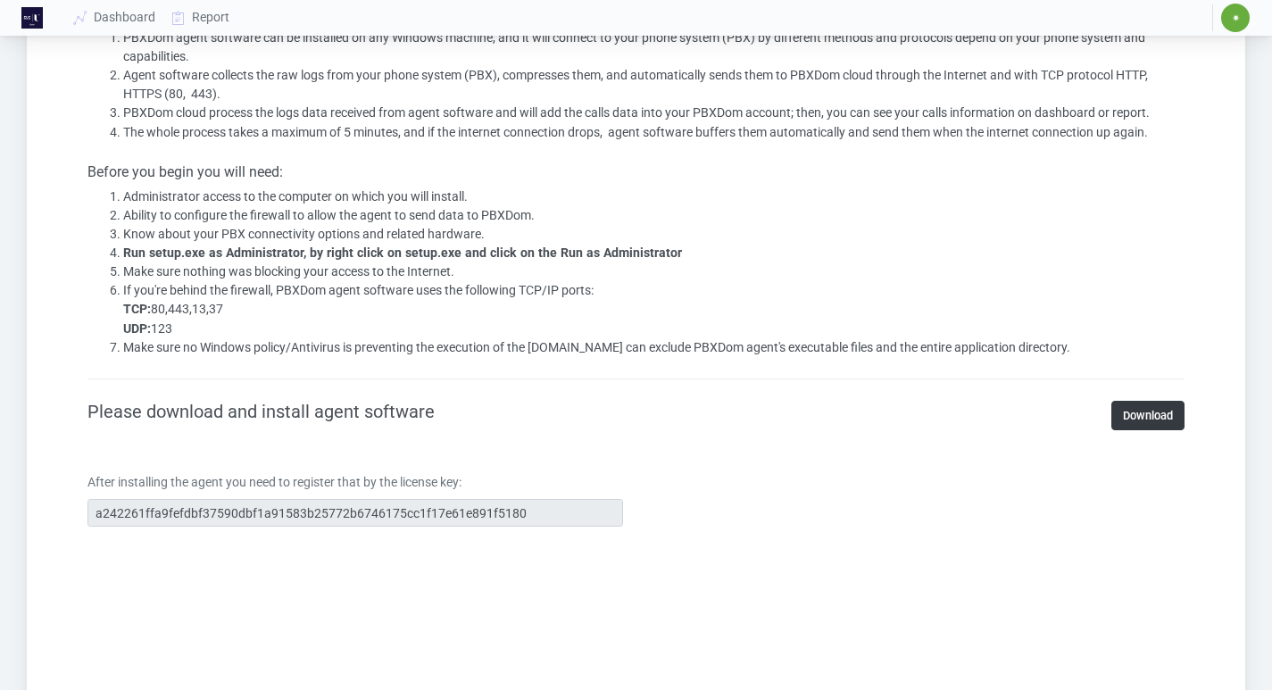
scroll to position [888, 0]
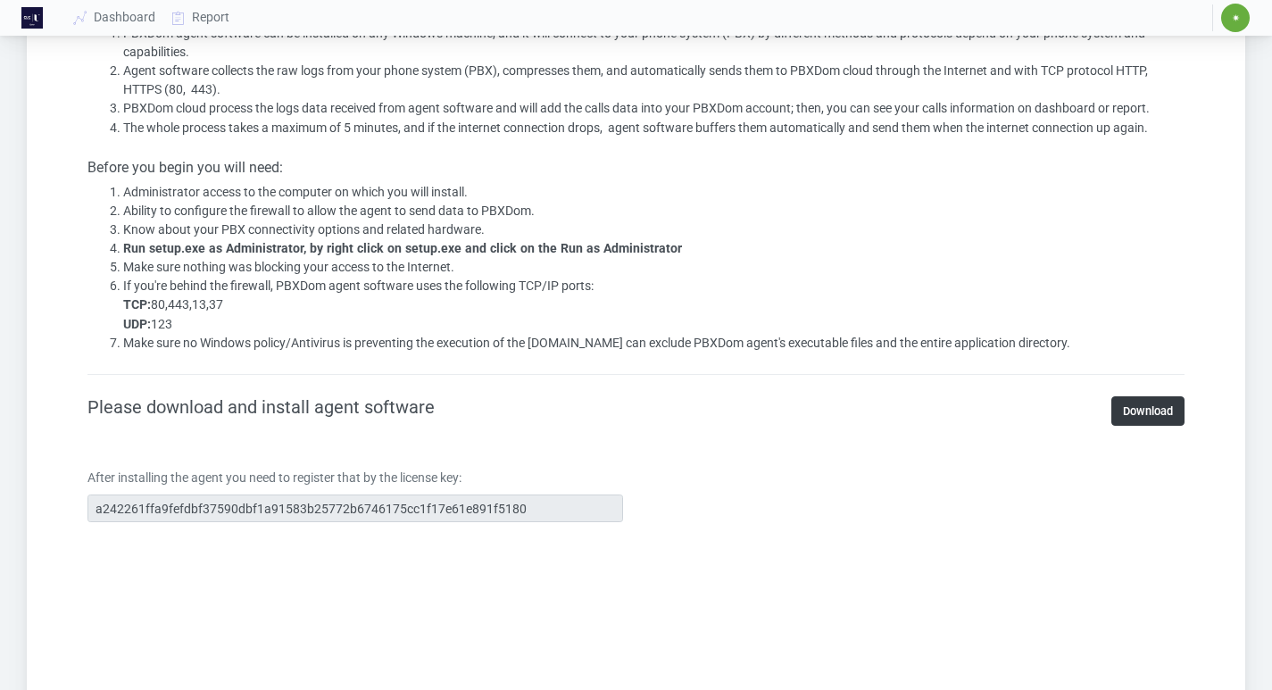
click at [80, 501] on div "After installing the agent you need to register that by the license key: a24226…" at bounding box center [355, 496] width 562 height 54
click at [1139, 417] on link "Download" at bounding box center [1147, 410] width 73 height 29
click at [1029, 71] on li "Agent software collects the raw logs from your phone system (PBX), compresses t…" at bounding box center [653, 80] width 1061 height 37
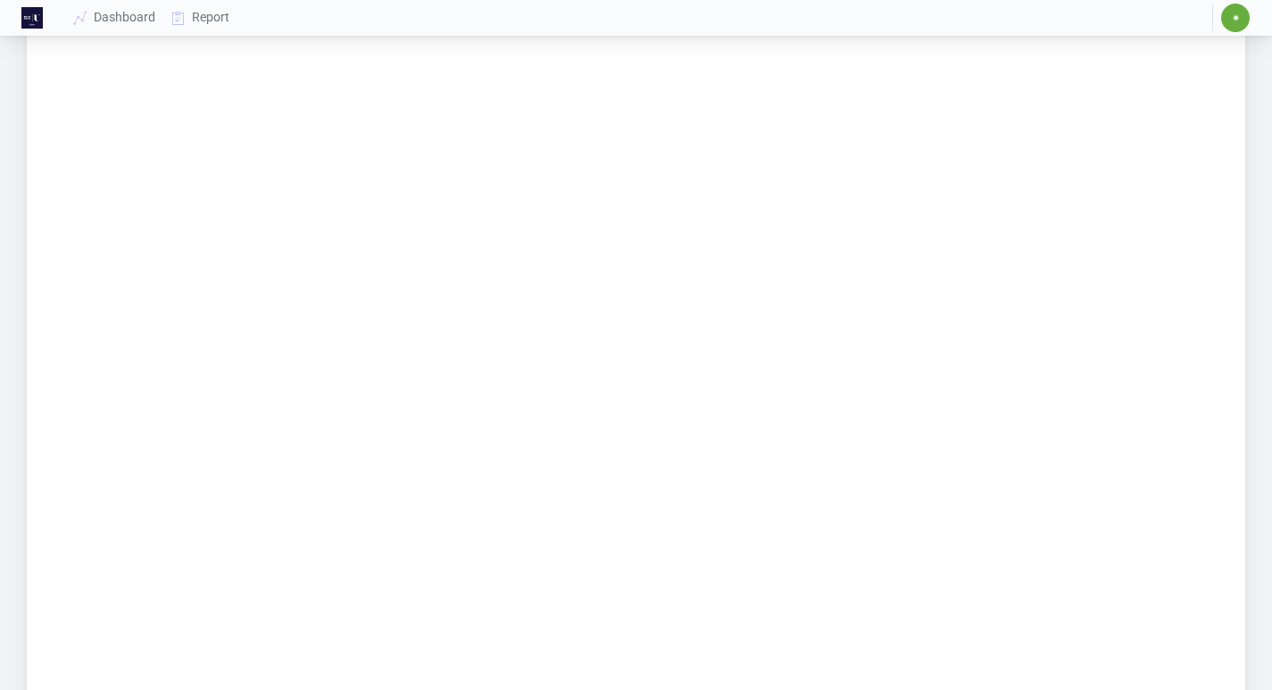
scroll to position [1564, 0]
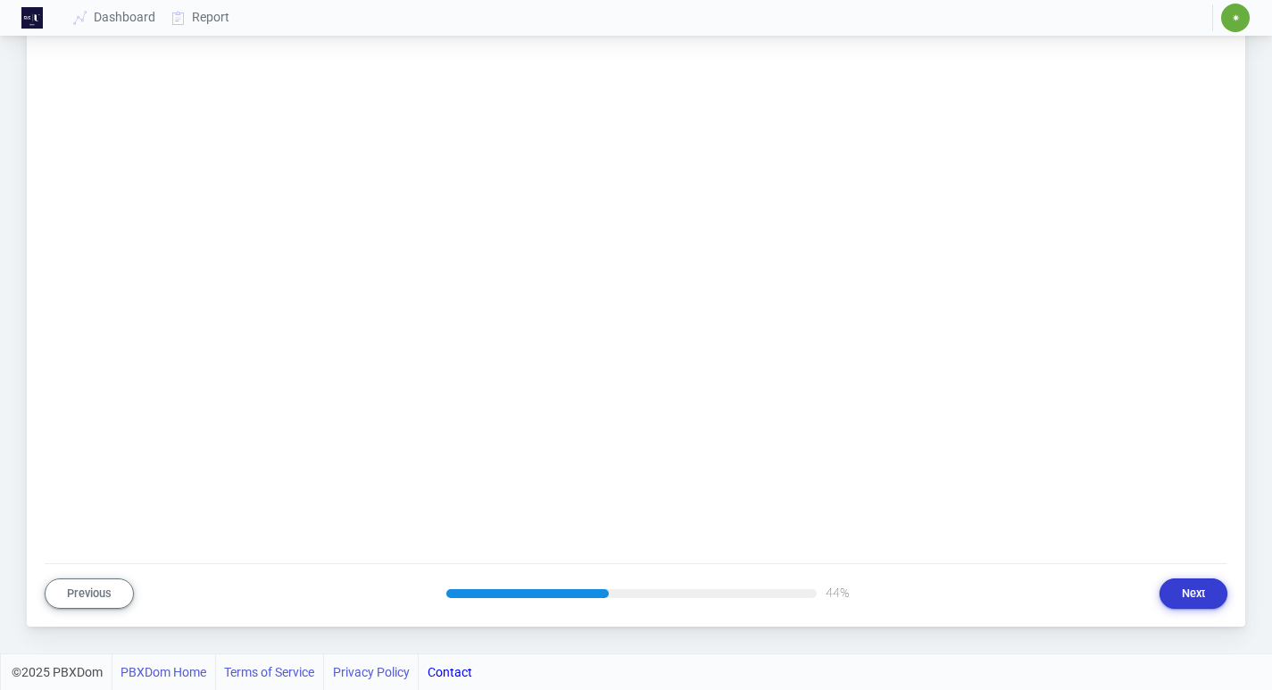
click at [1195, 590] on button "Next" at bounding box center [1193, 592] width 68 height 29
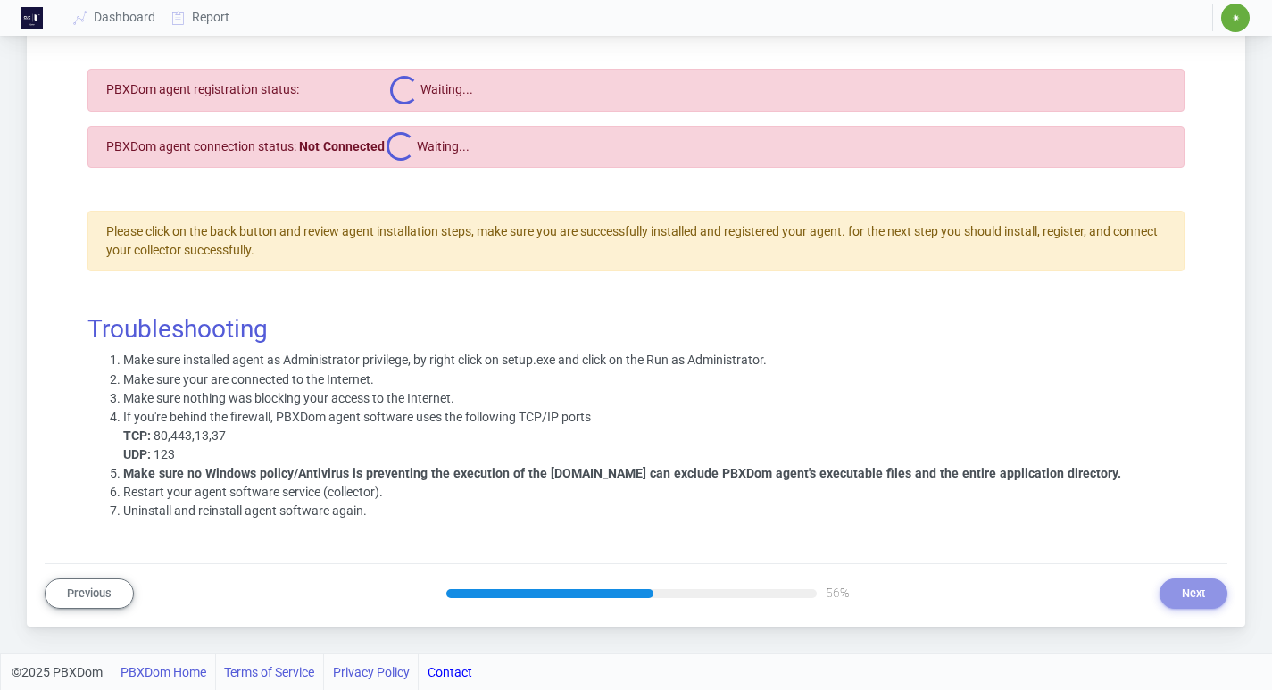
select select "08af5dccc0b39e70ed2e4ad75e2aec5598e2ef21f02ed7624bc64171375b505e"
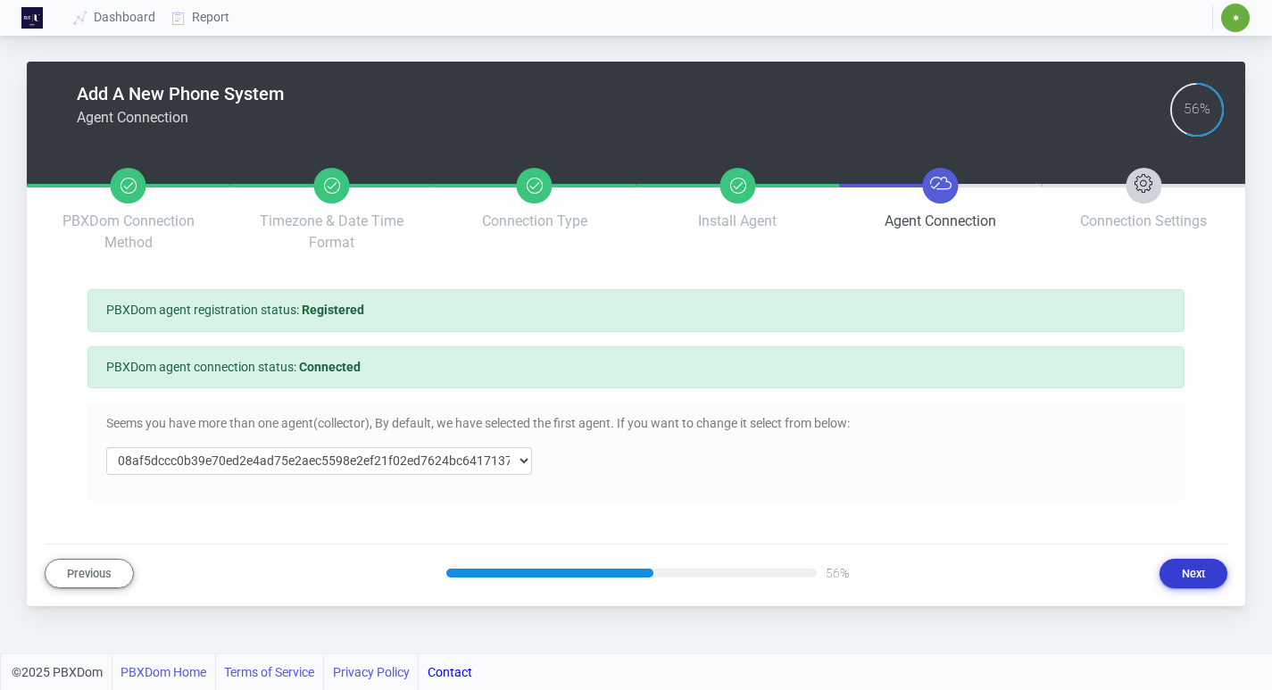
scroll to position [0, 0]
click at [1212, 577] on button "Next" at bounding box center [1207, 573] width 68 height 29
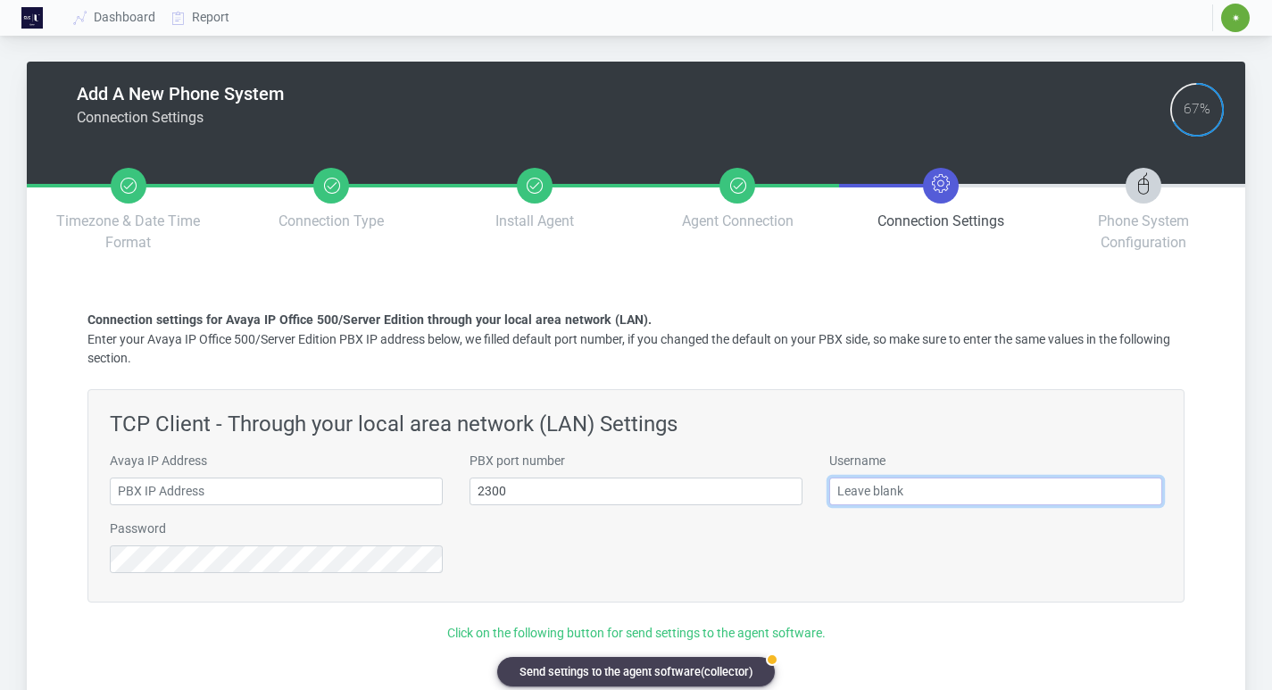
type input "[EMAIL_ADDRESS][DOMAIN_NAME]"
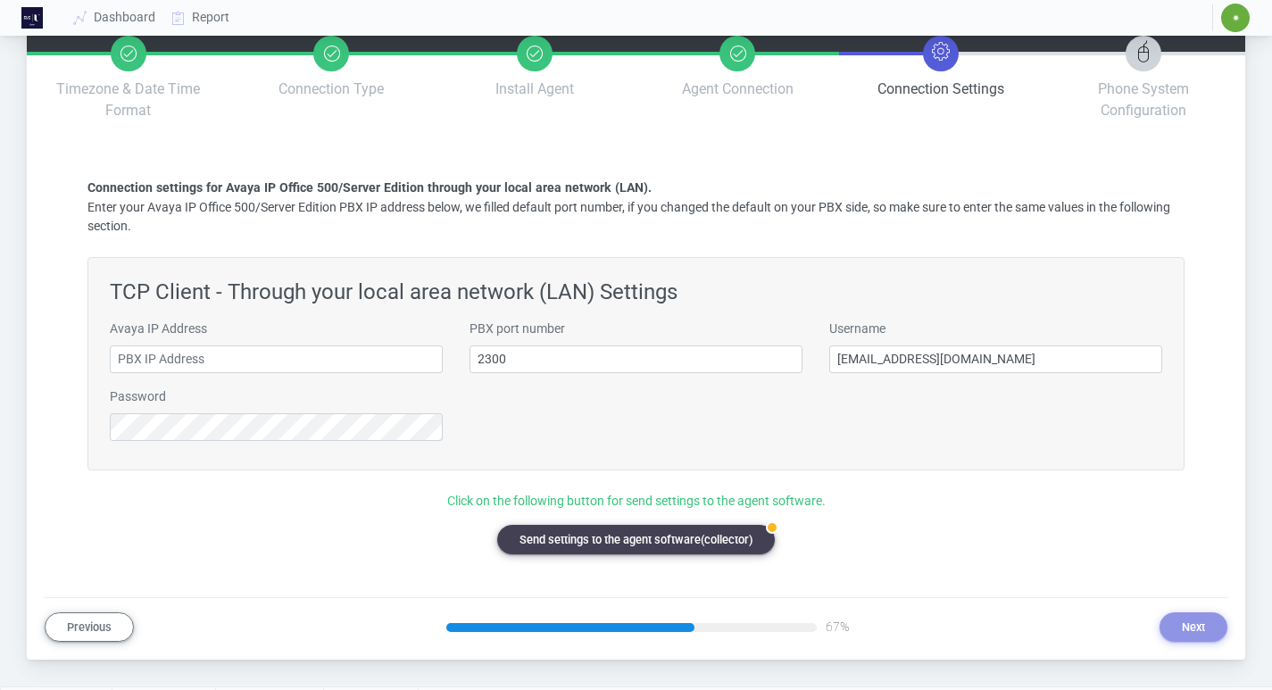
scroll to position [165, 0]
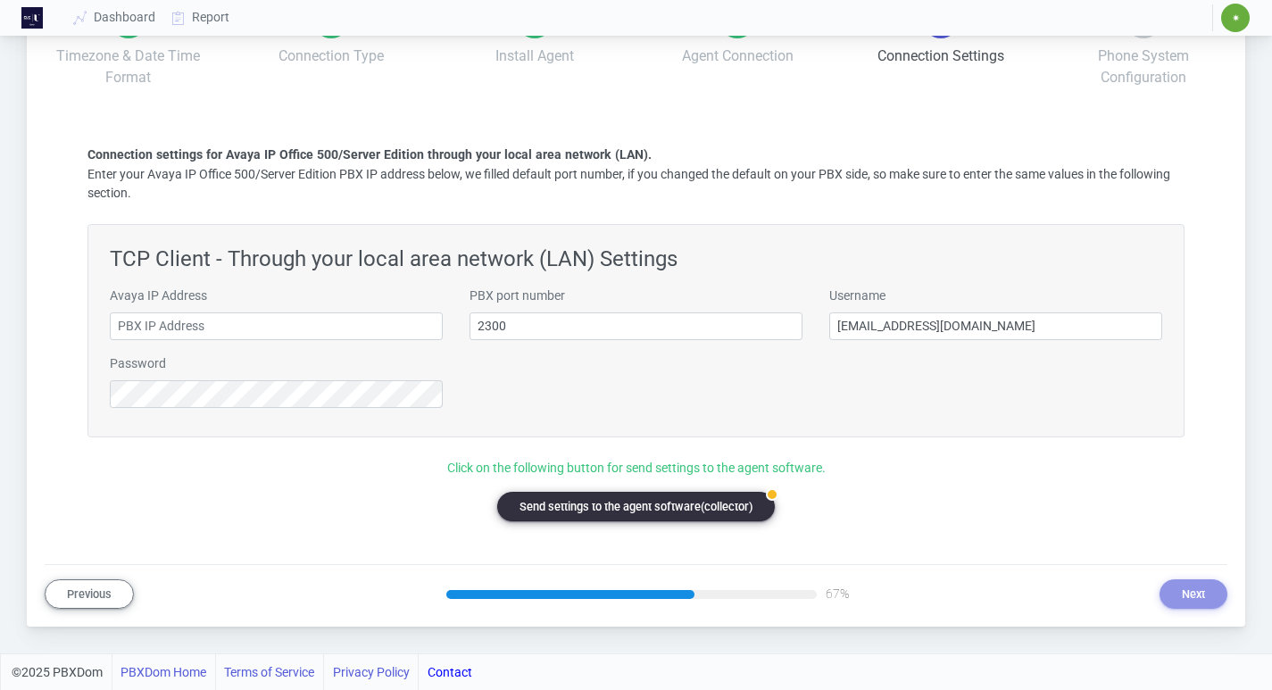
click at [652, 501] on button "badge Send settings to the agent software(collector)" at bounding box center [636, 506] width 278 height 29
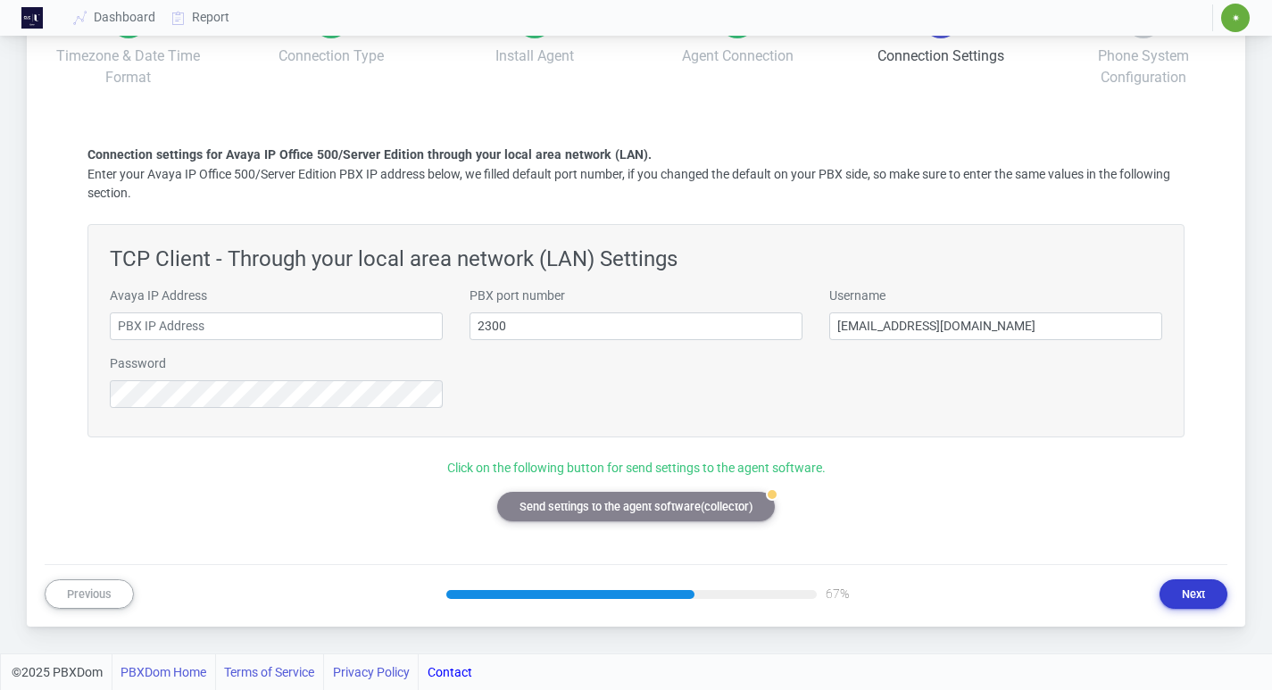
click at [1184, 594] on button "Next" at bounding box center [1193, 593] width 68 height 29
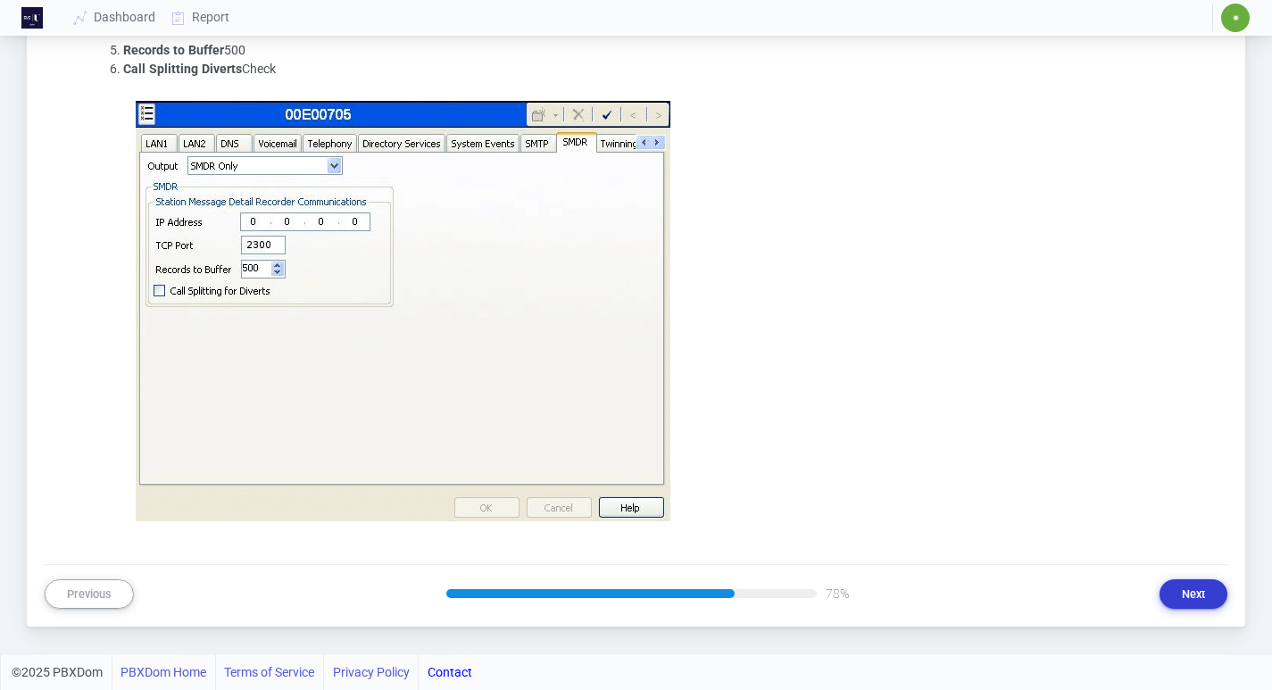
click at [1197, 594] on button "Next" at bounding box center [1193, 593] width 68 height 29
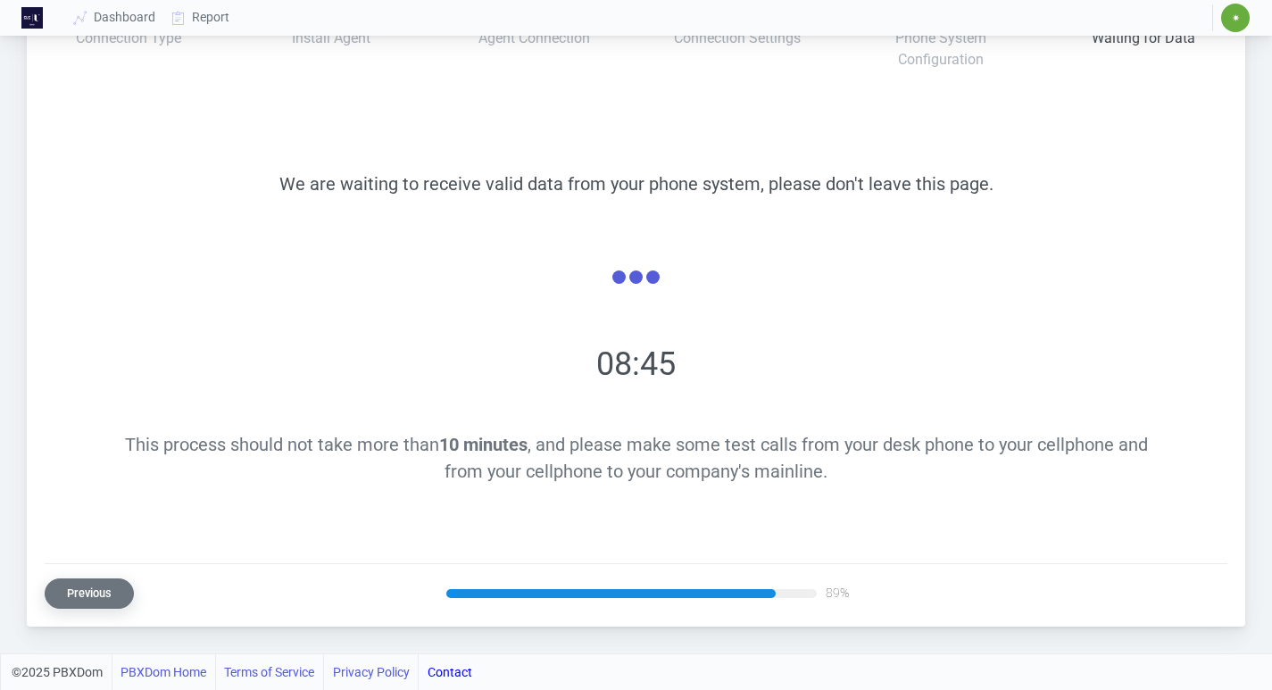
click at [101, 594] on button "Previous" at bounding box center [89, 592] width 89 height 29
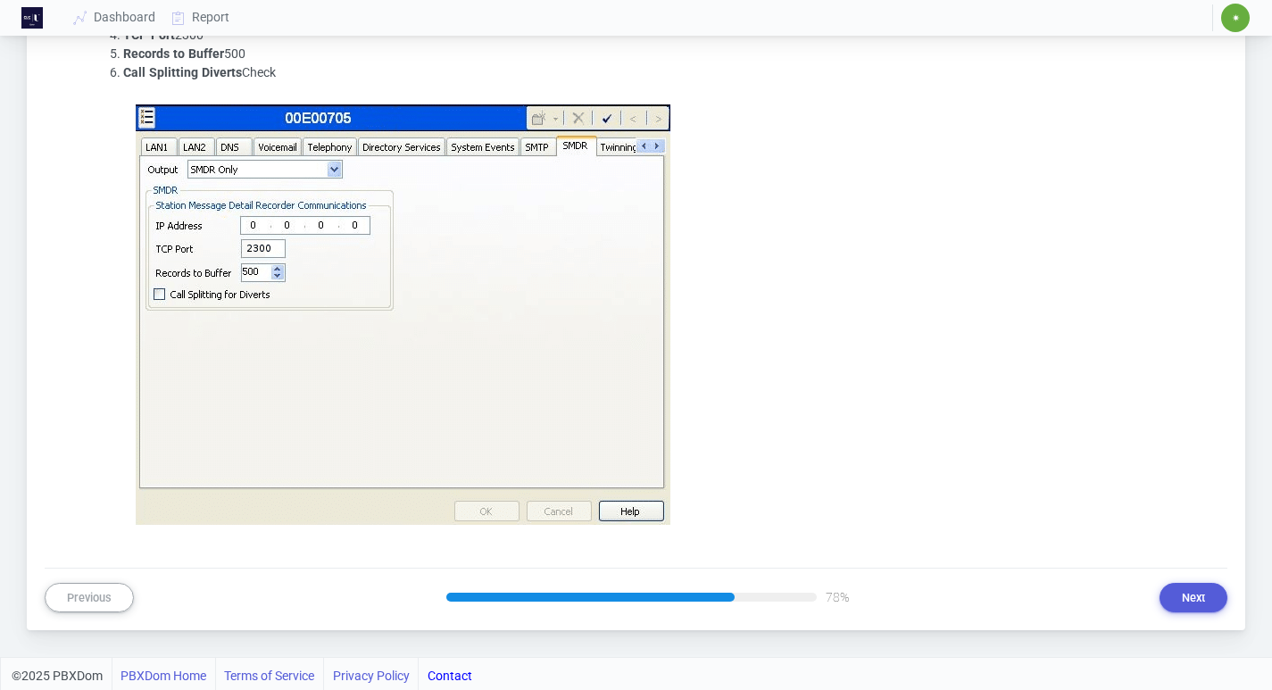
scroll to position [435, 0]
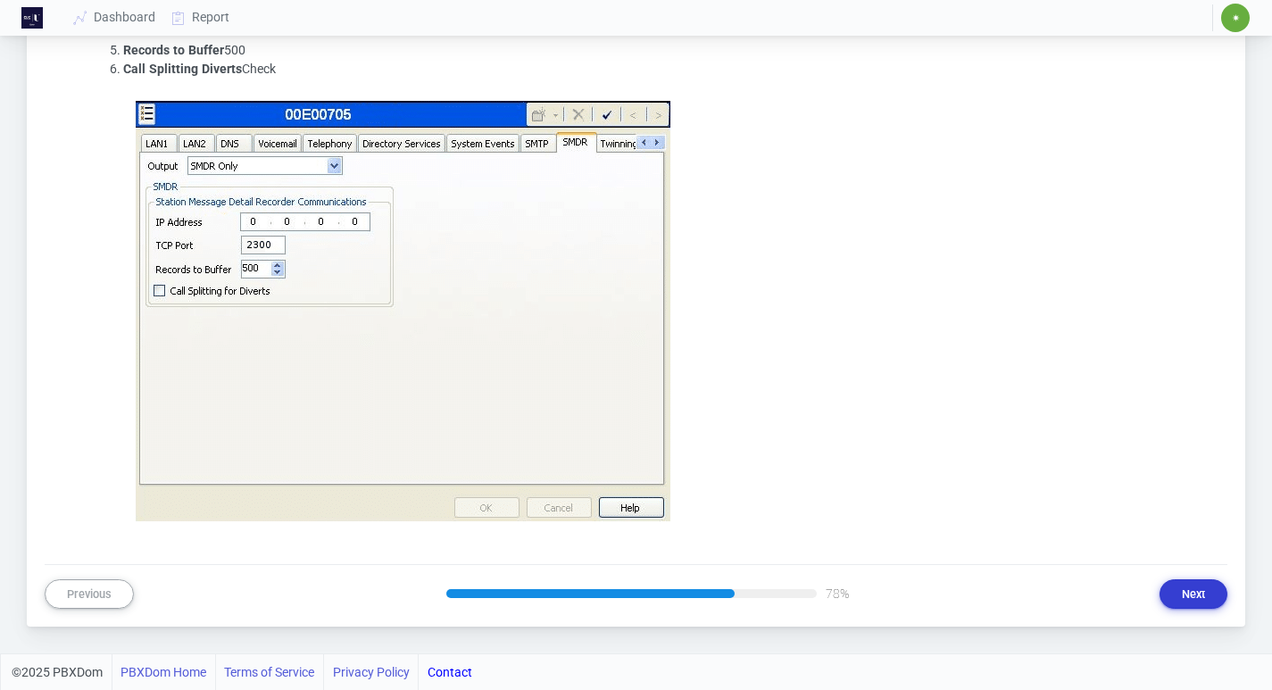
click at [1174, 582] on button "Next" at bounding box center [1193, 593] width 68 height 29
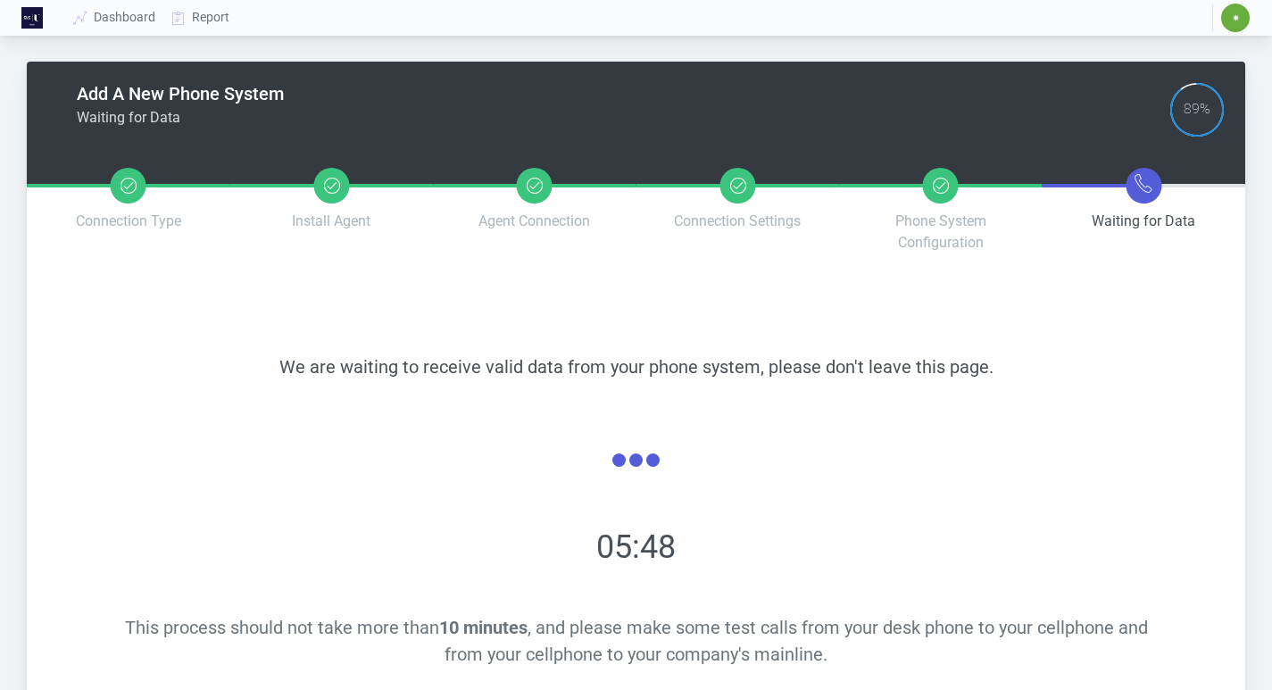
scroll to position [183, 0]
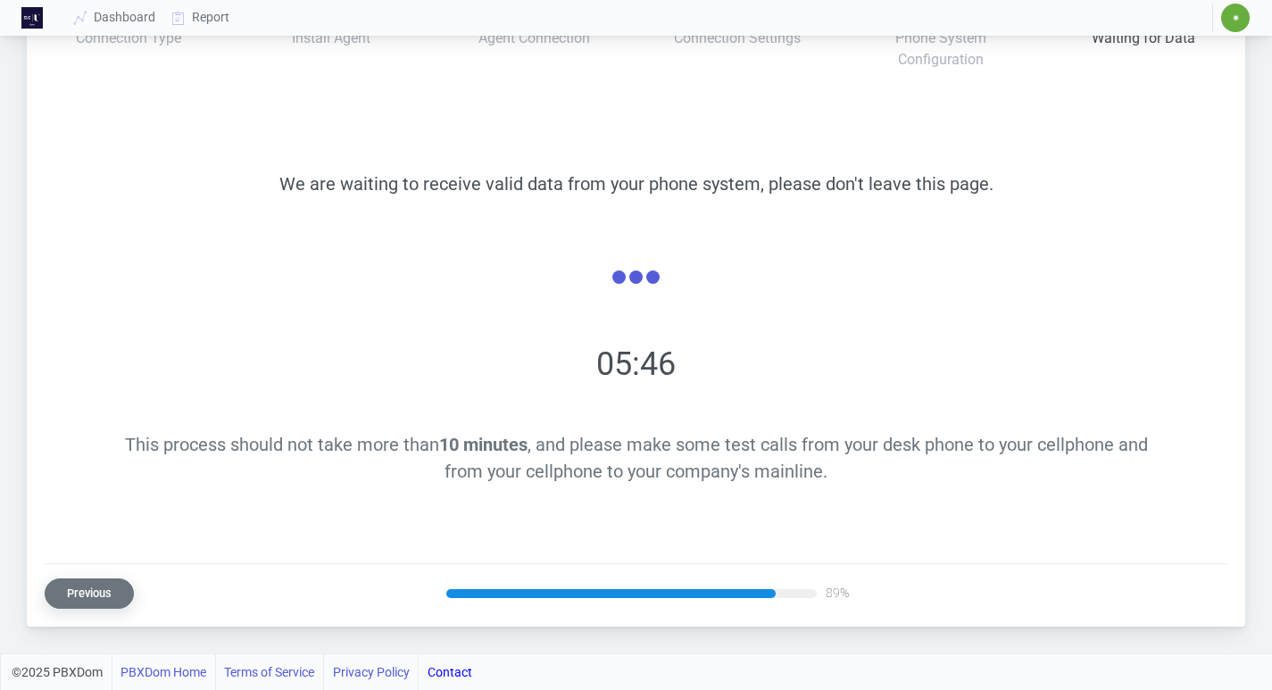
click at [85, 591] on button "Previous" at bounding box center [89, 592] width 89 height 29
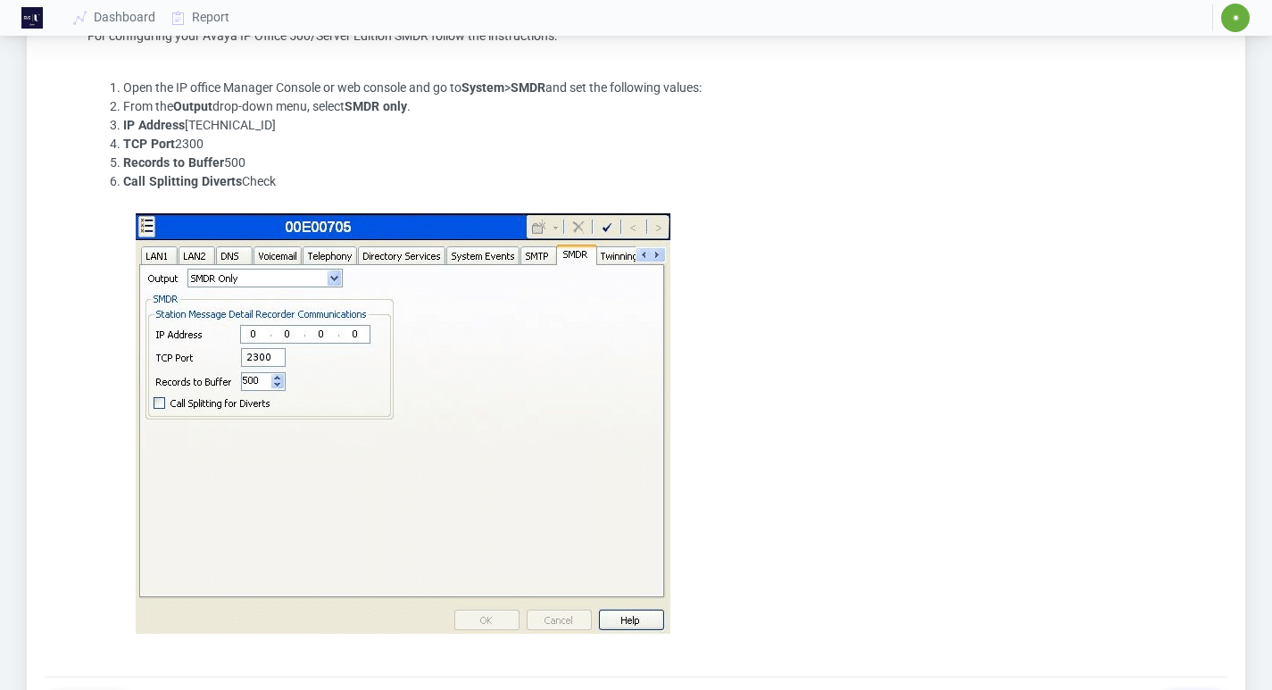
scroll to position [435, 0]
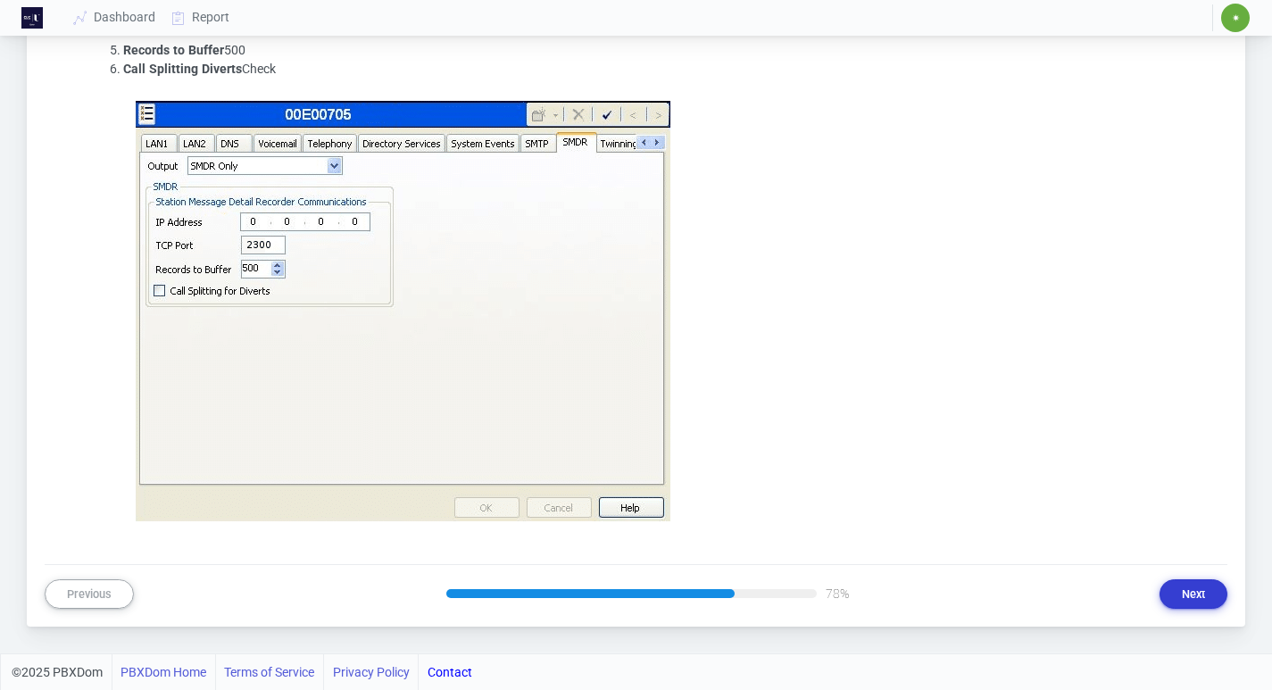
click at [1178, 594] on button "Next" at bounding box center [1193, 593] width 68 height 29
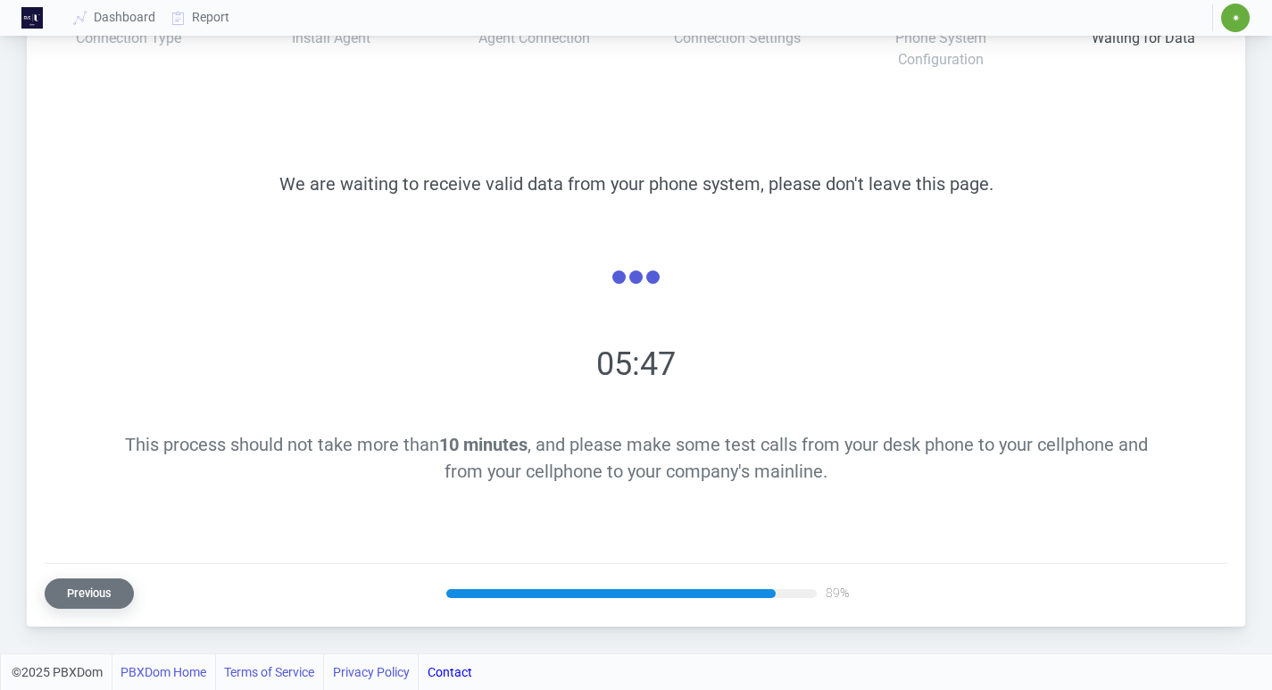
click at [97, 596] on button "Previous" at bounding box center [89, 592] width 89 height 29
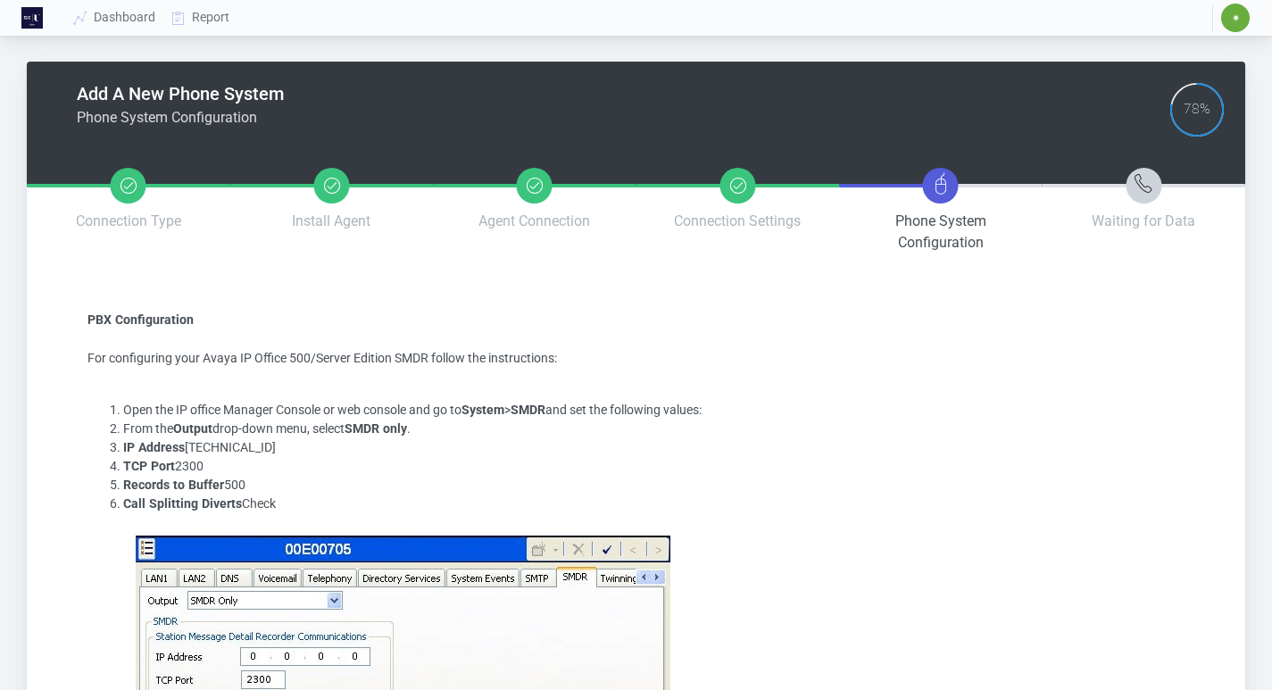
scroll to position [435, 0]
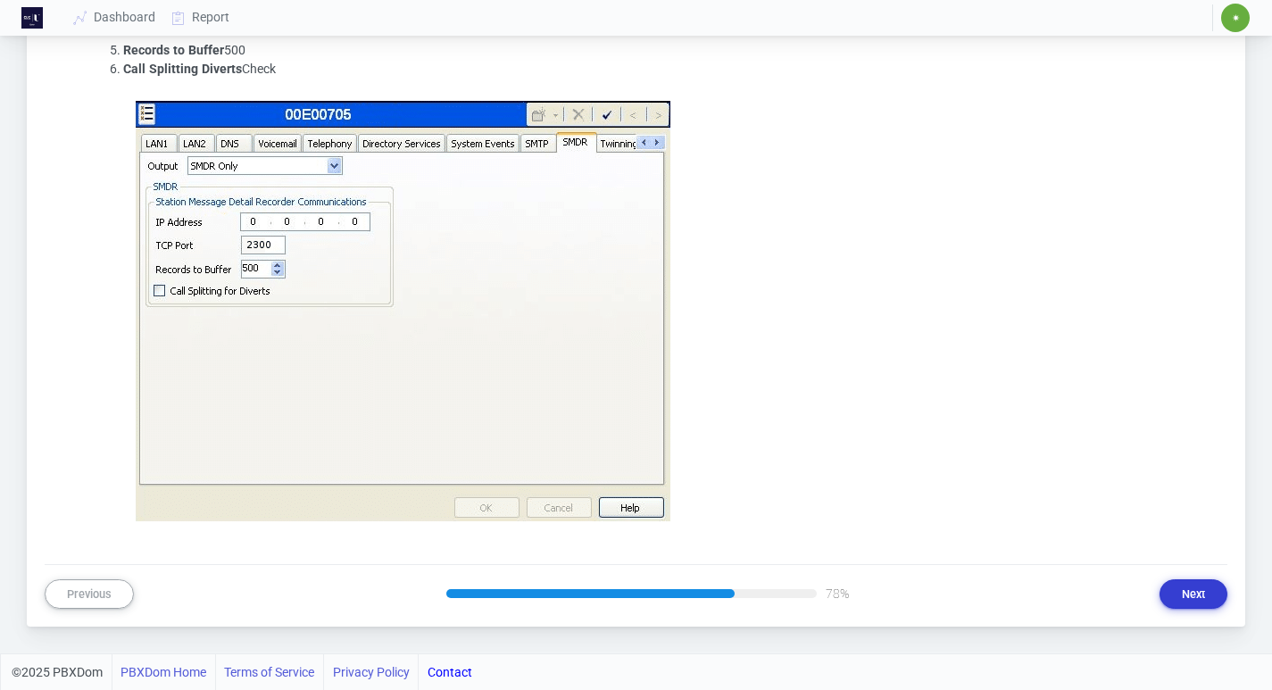
click at [1196, 594] on button "Next" at bounding box center [1193, 593] width 68 height 29
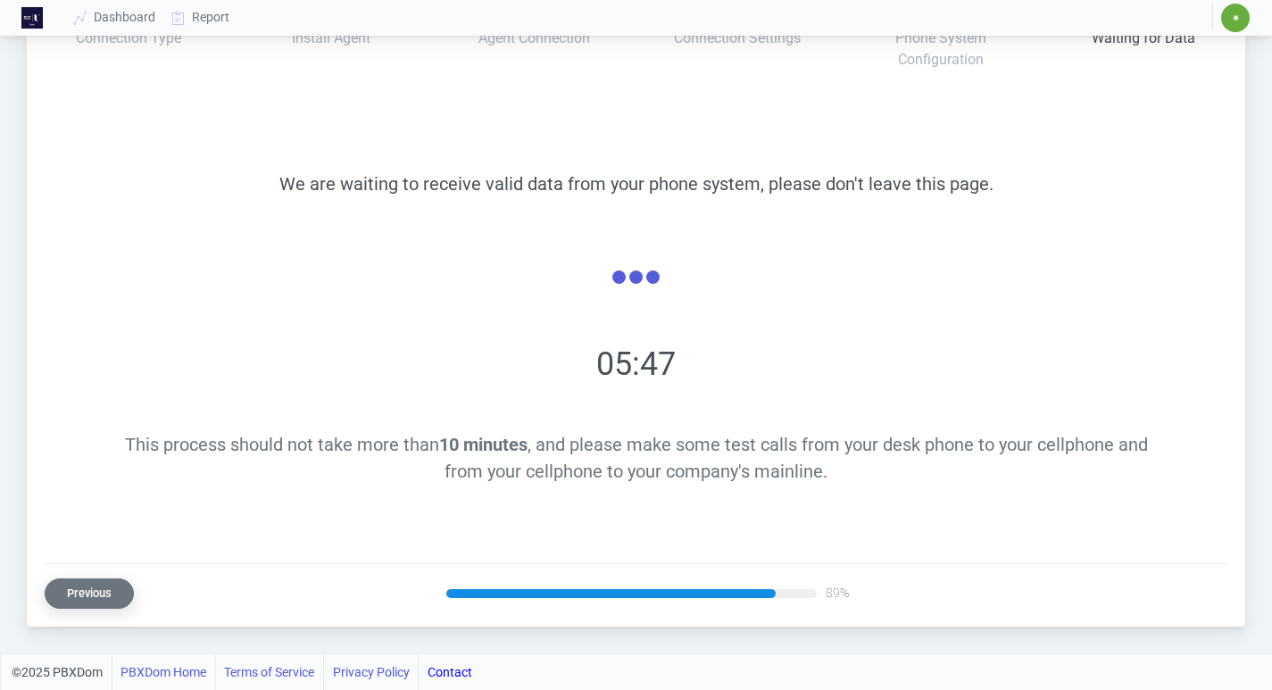
click at [95, 603] on button "Previous" at bounding box center [89, 592] width 89 height 29
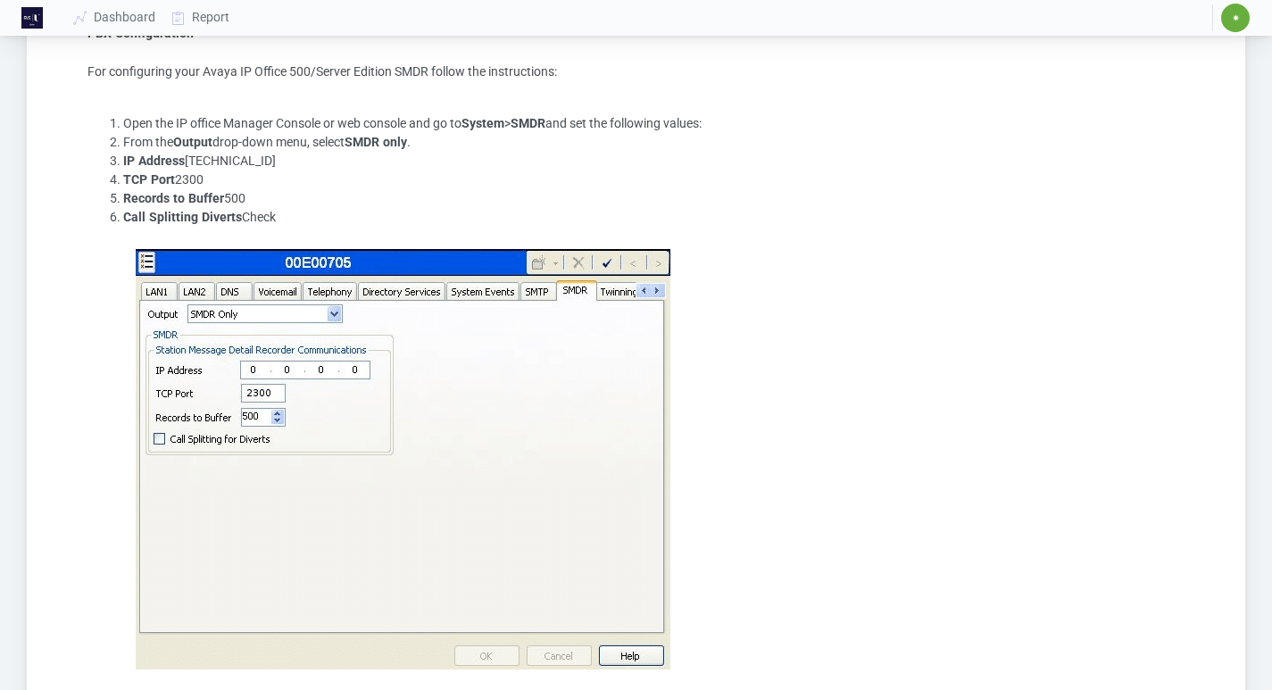
scroll to position [435, 0]
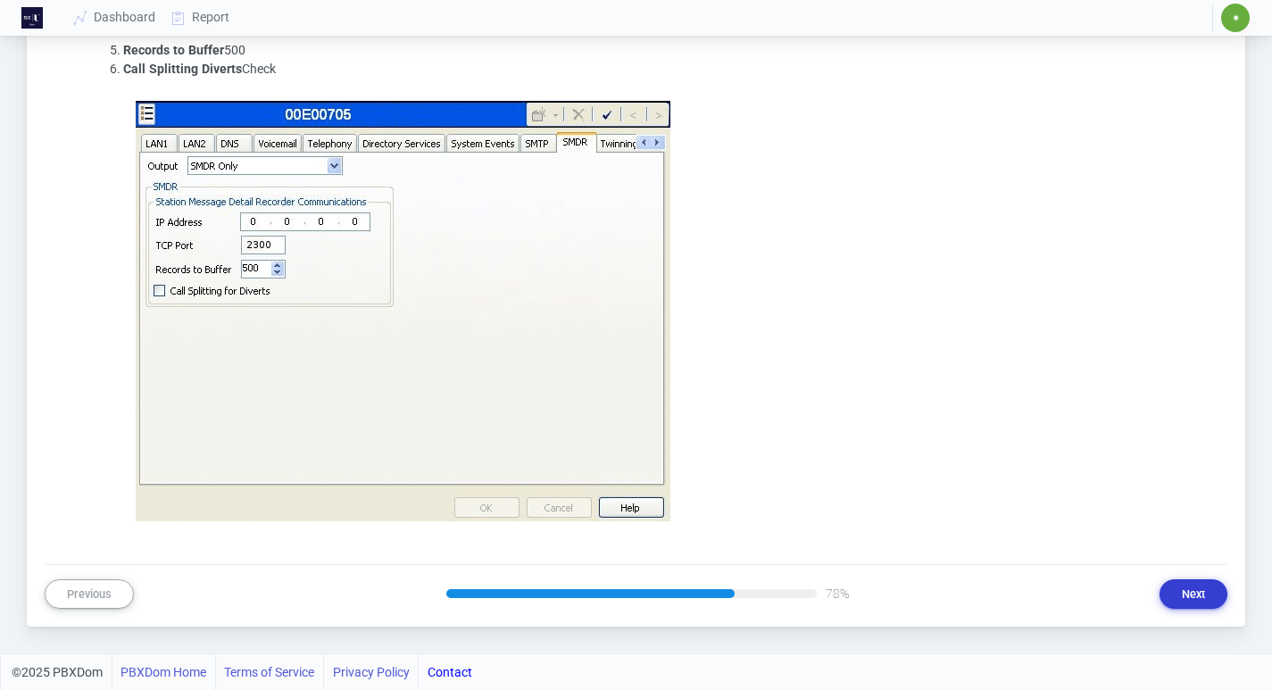
click at [1181, 589] on button "Next" at bounding box center [1193, 593] width 68 height 29
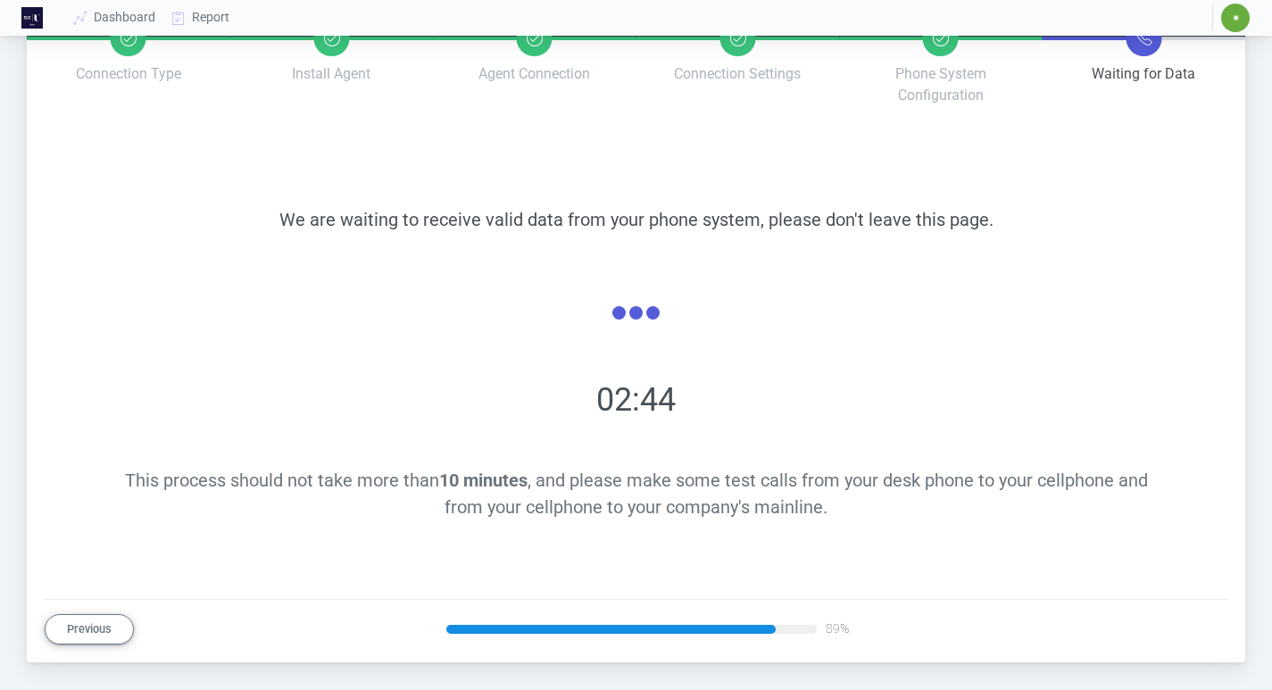
scroll to position [0, 0]
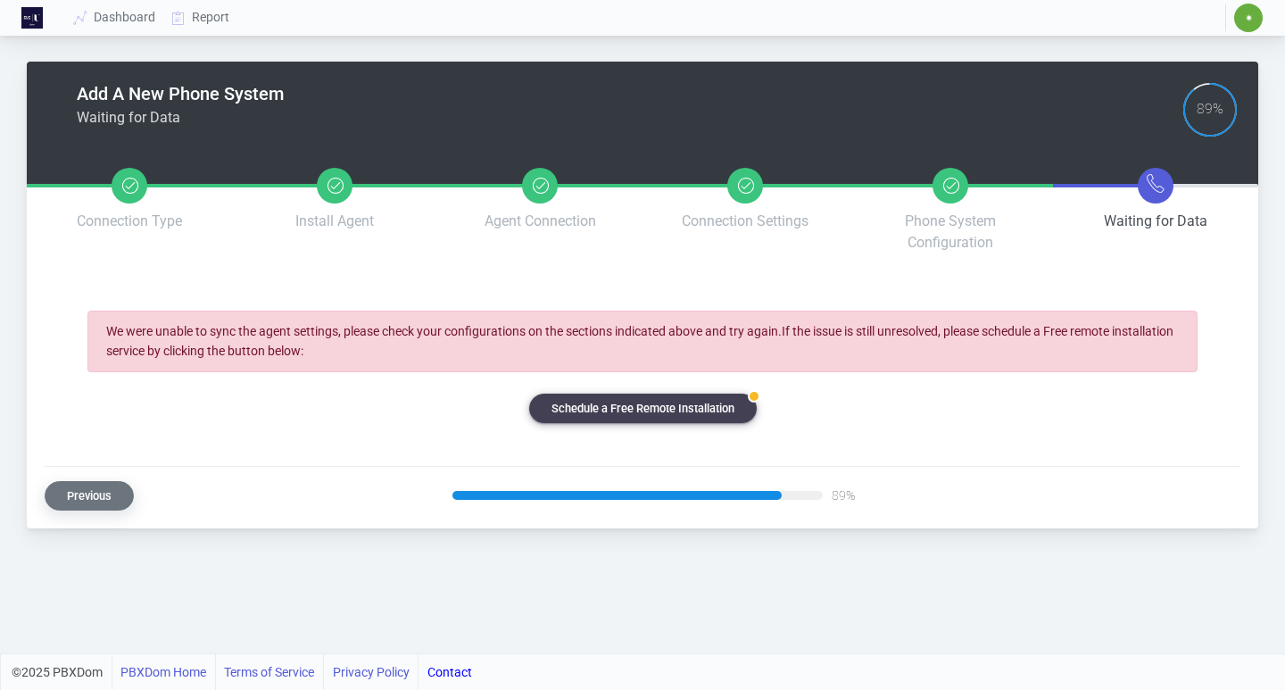
click at [103, 494] on button "Previous" at bounding box center [89, 495] width 89 height 29
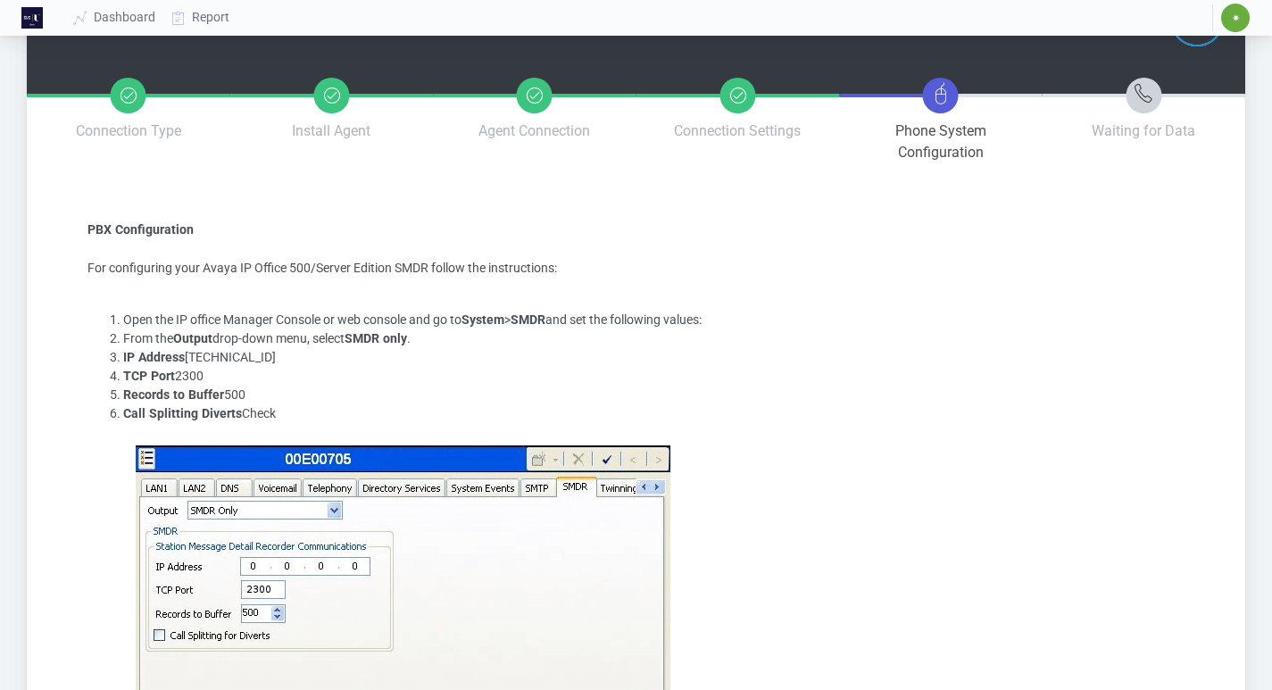
scroll to position [89, 0]
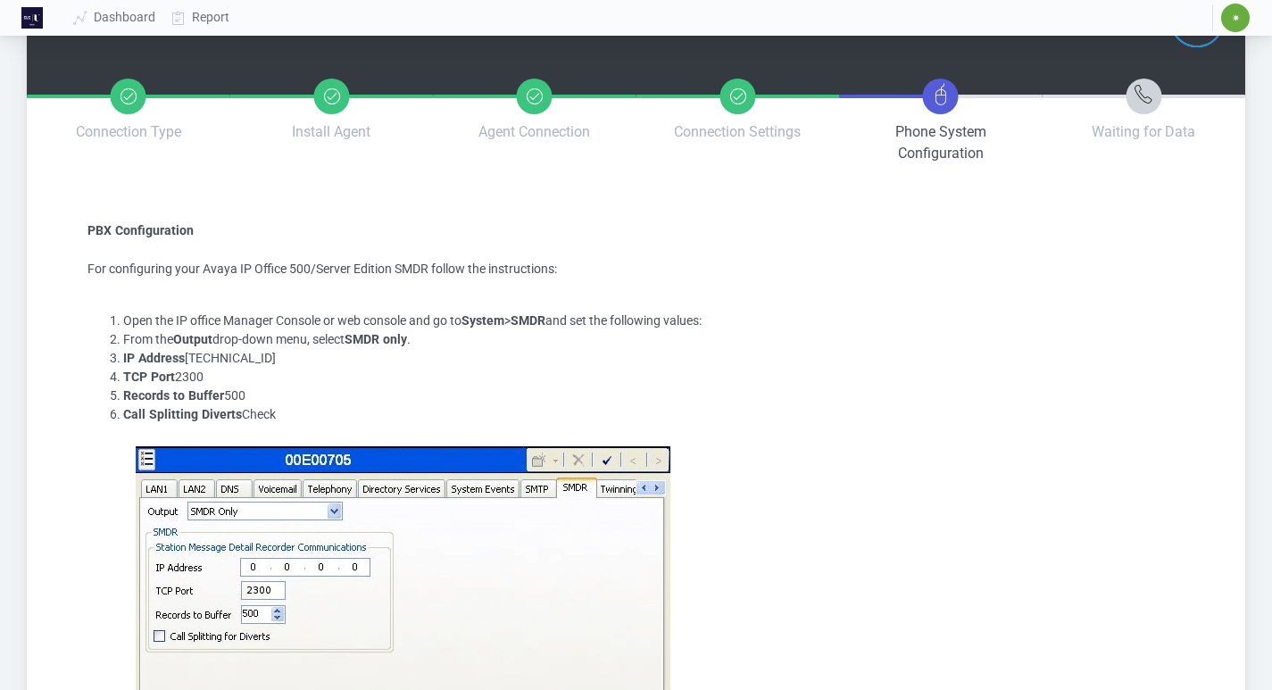
click at [1234, 18] on span "✷" at bounding box center [1236, 17] width 8 height 11
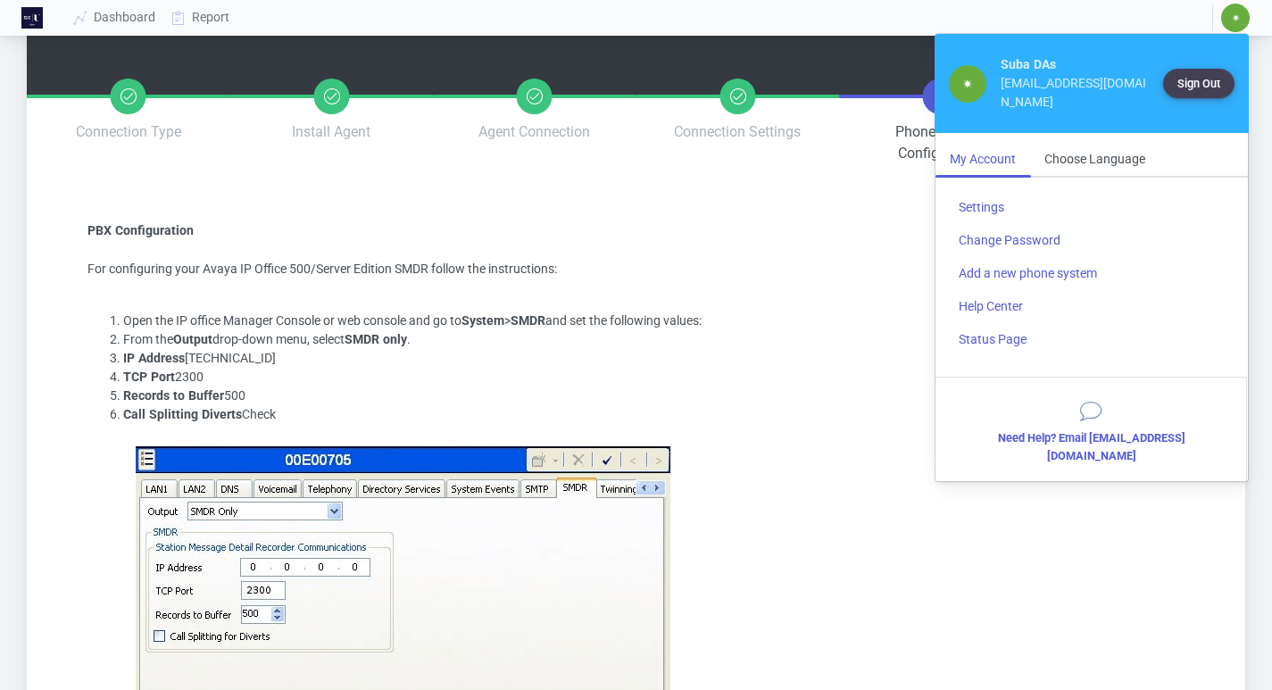
click at [901, 647] on li "Call Splitting Diverts Check" at bounding box center [653, 635] width 1061 height 461
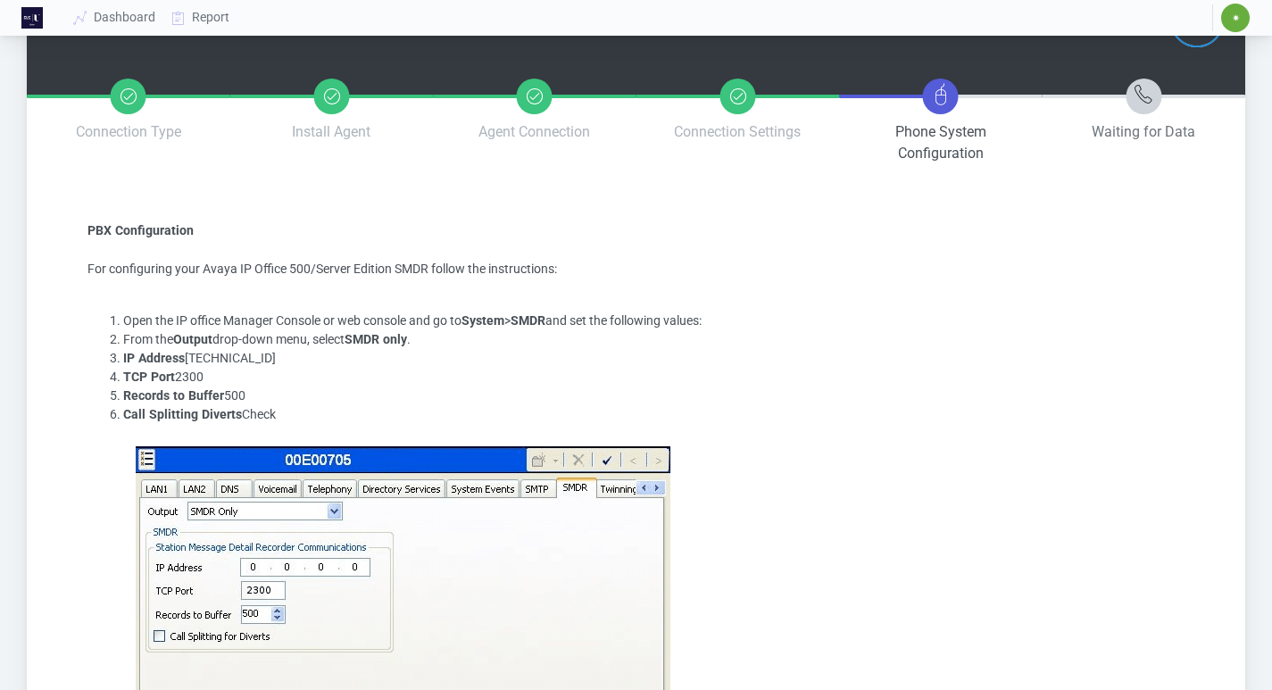
click at [1149, 96] on icon at bounding box center [1143, 94] width 21 height 21
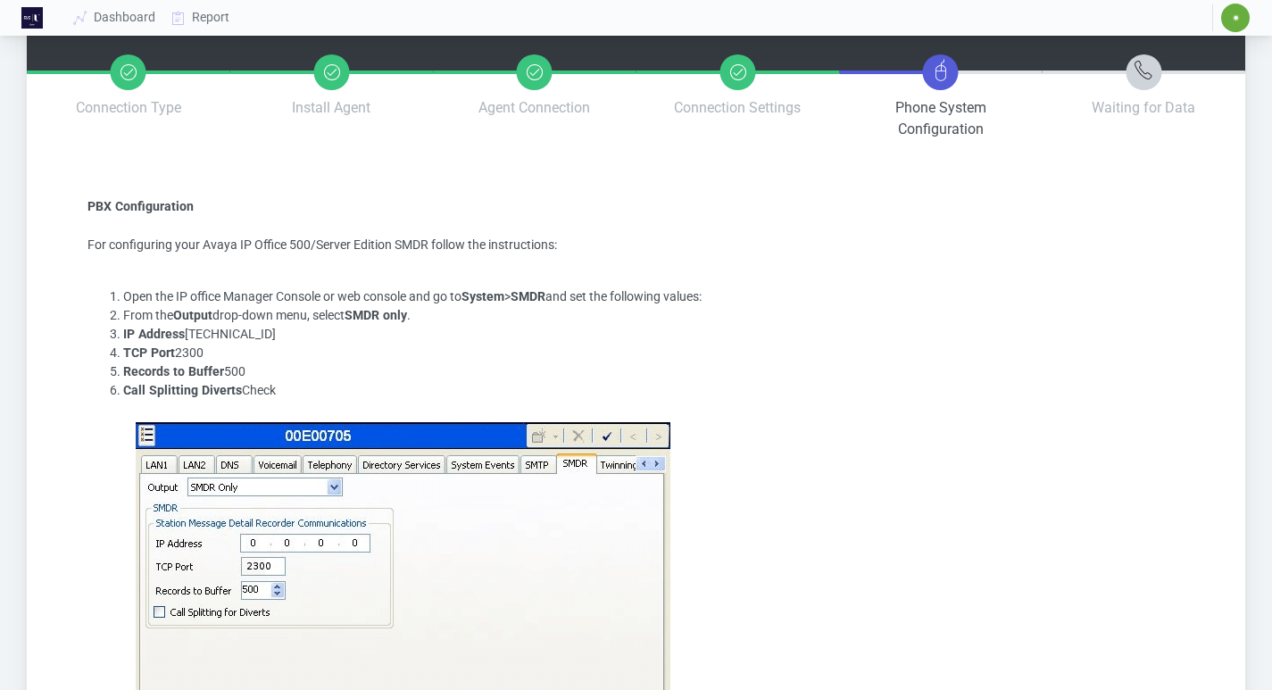
scroll to position [435, 0]
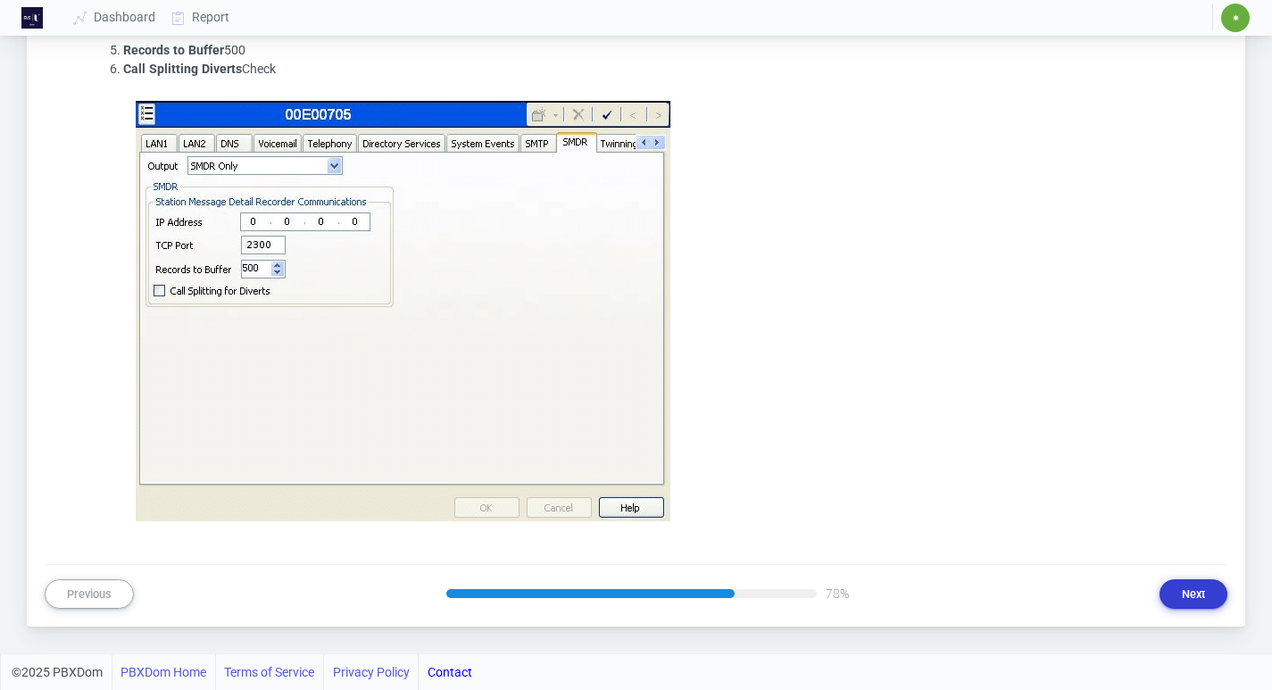
click at [1199, 595] on button "Next" at bounding box center [1193, 593] width 68 height 29
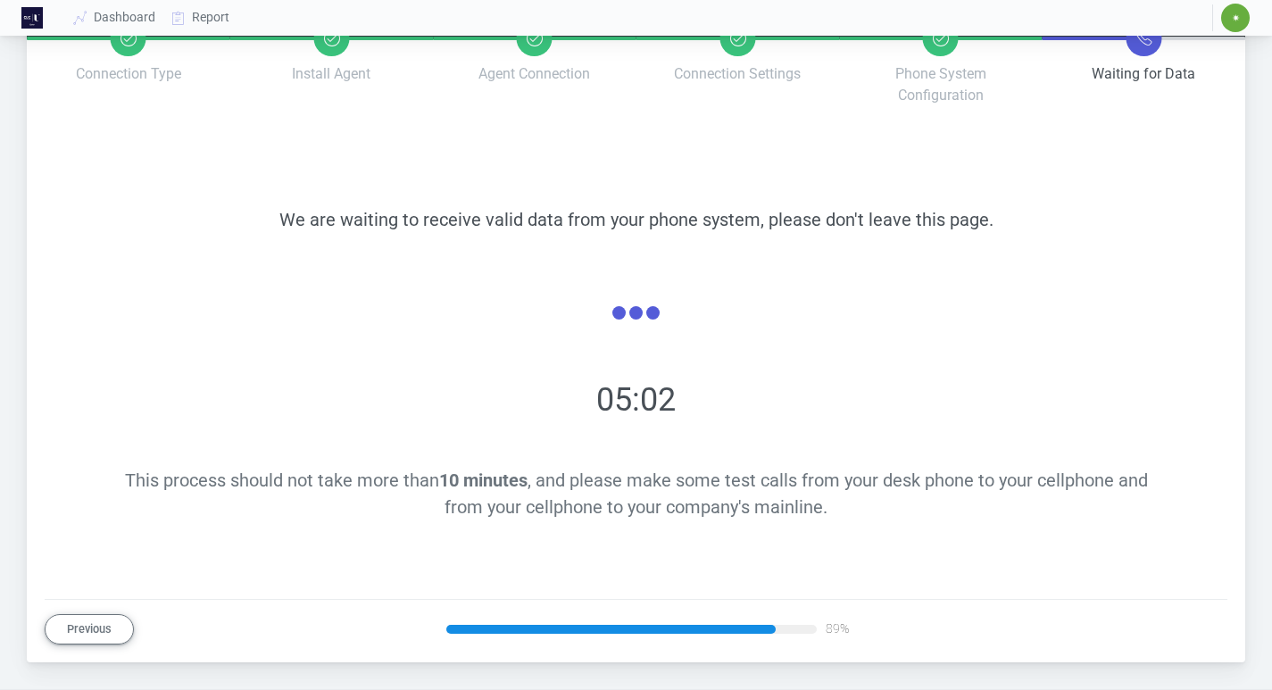
scroll to position [0, 0]
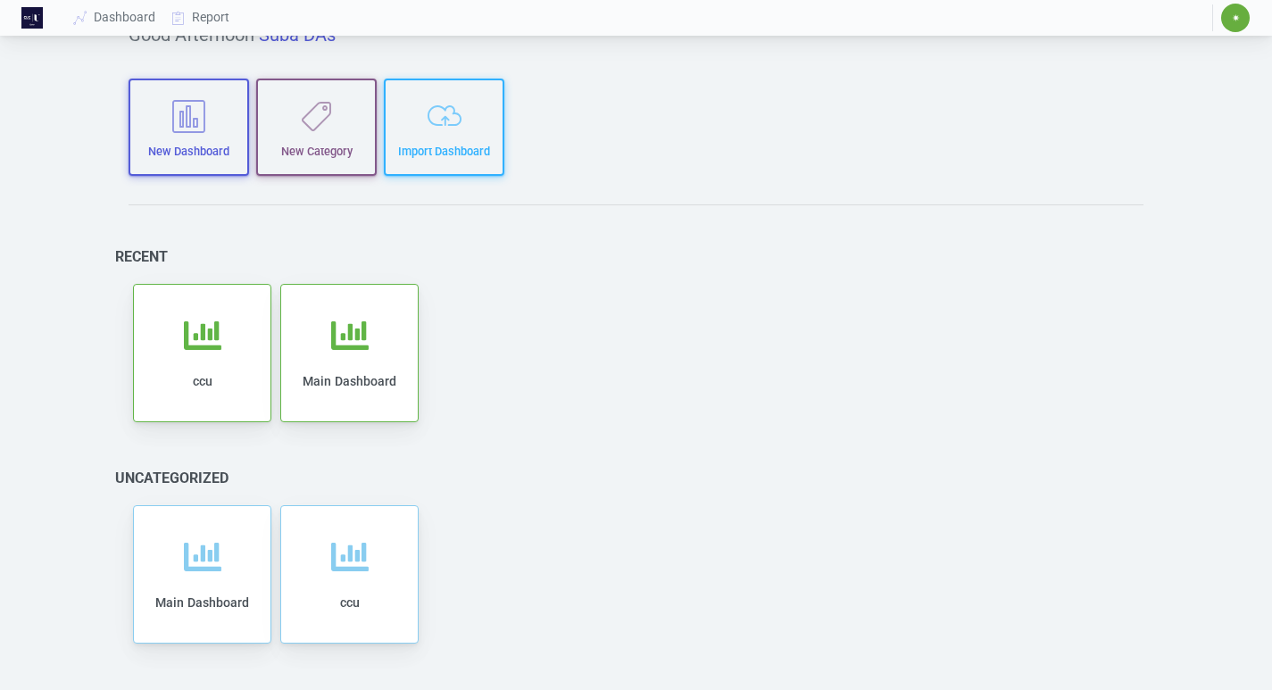
scroll to position [75, 0]
